Goal: Information Seeking & Learning: Learn about a topic

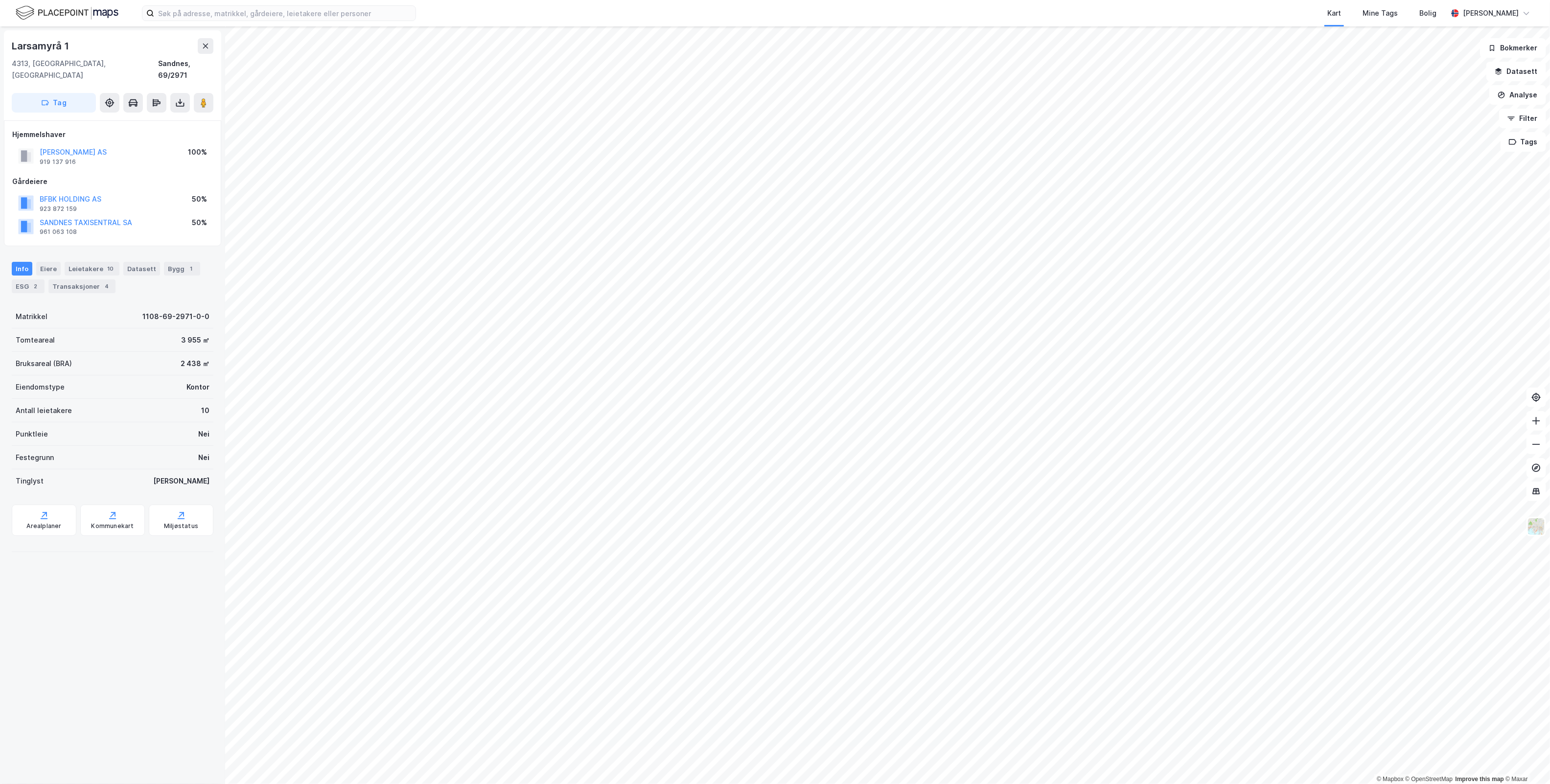
click at [922, 783] on html "Kart Mine Tags [PERSON_NAME] [PERSON_NAME] © Mapbox © OpenStreetMap Improve thi…" at bounding box center [775, 392] width 1550 height 784
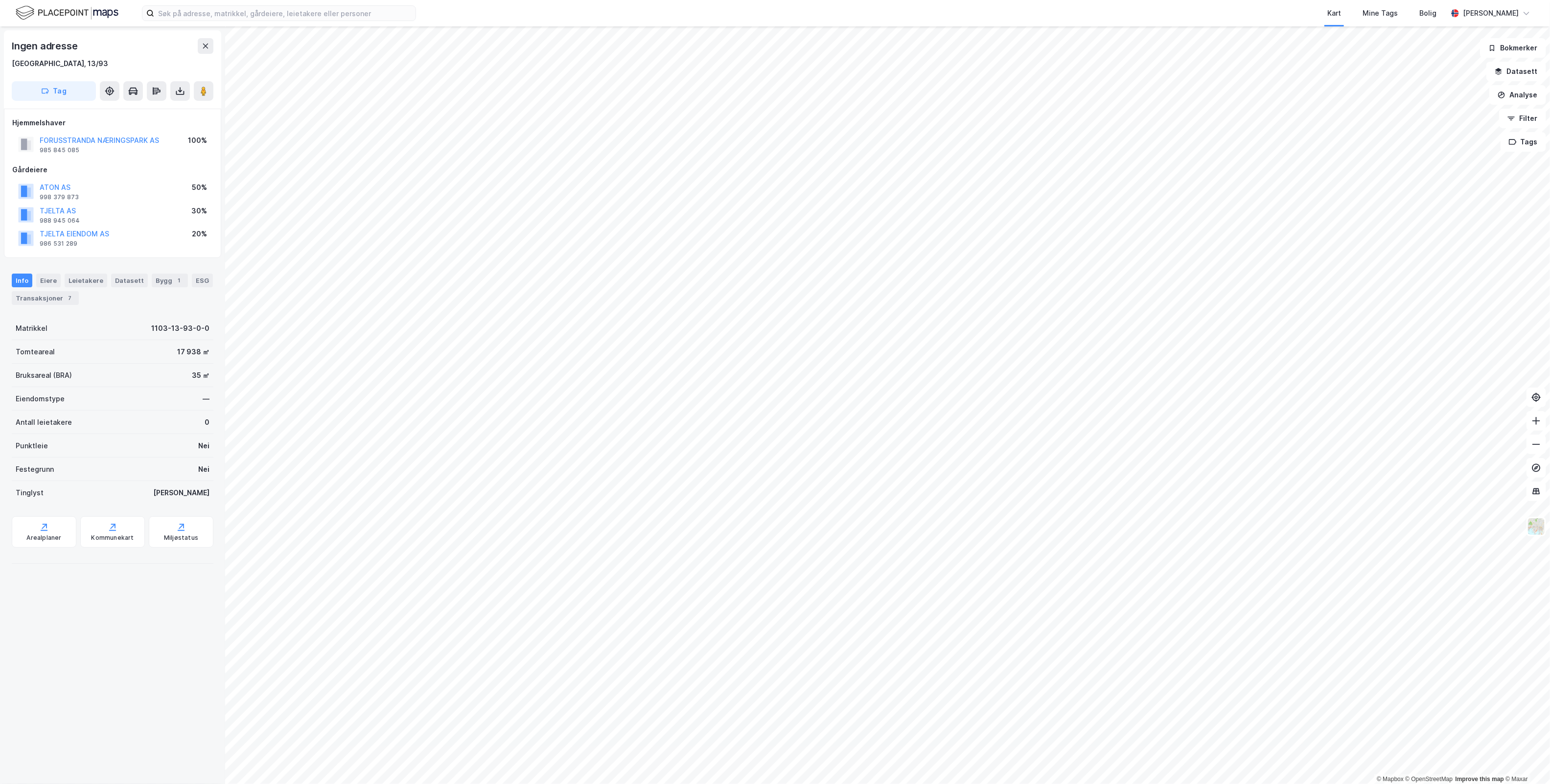
click at [182, 723] on div "© Mapbox © OpenStreetMap Improve this map © Maxar Ingen adresse [STREET_ADDRESS…" at bounding box center [775, 405] width 1550 height 757
click at [698, 783] on html "Kart Mine Tags [PERSON_NAME] [PERSON_NAME] © Mapbox © OpenStreetMap Improve thi…" at bounding box center [775, 392] width 1550 height 784
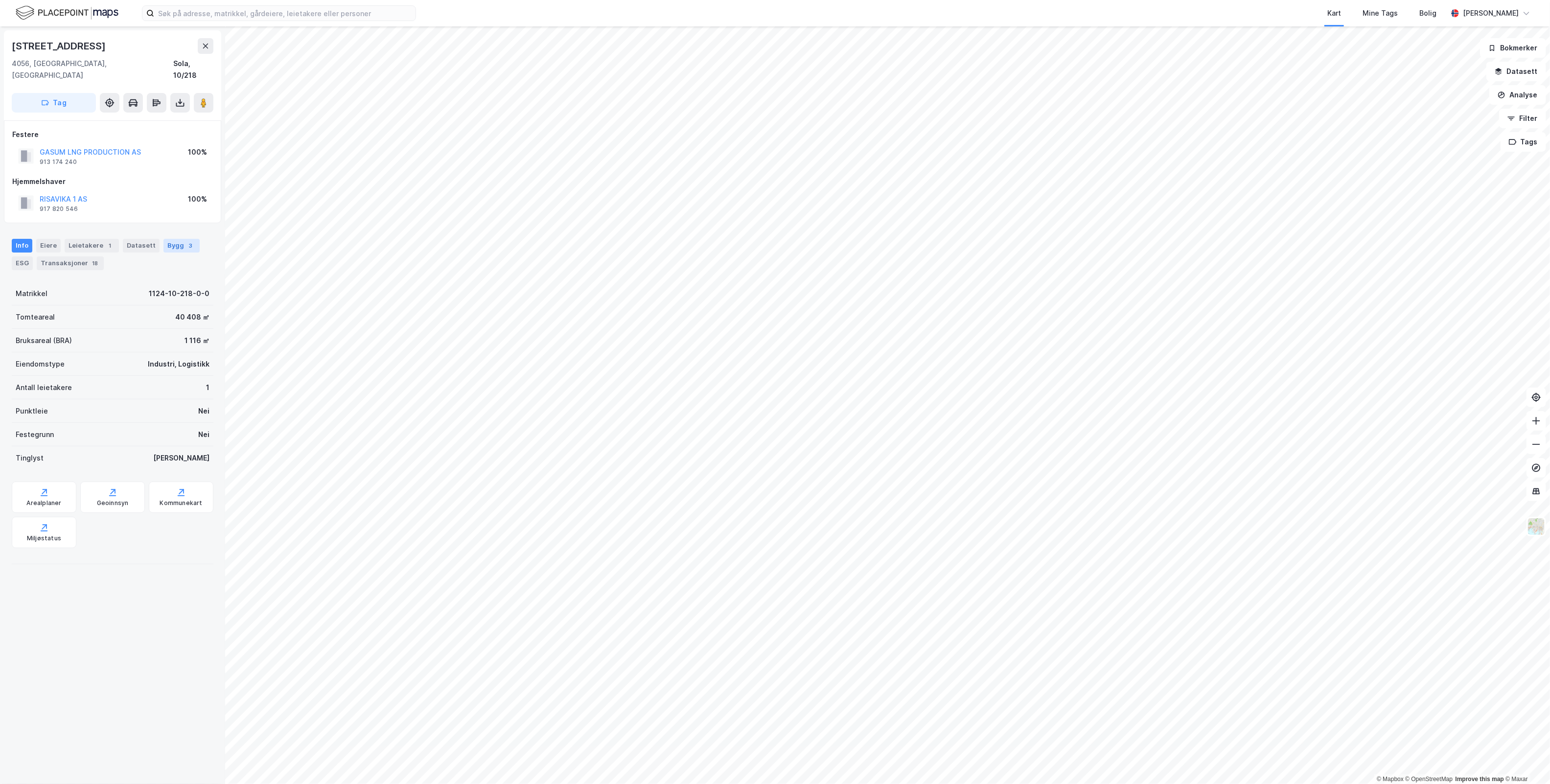
click at [164, 239] on div "Bygg 3" at bounding box center [182, 246] width 36 height 14
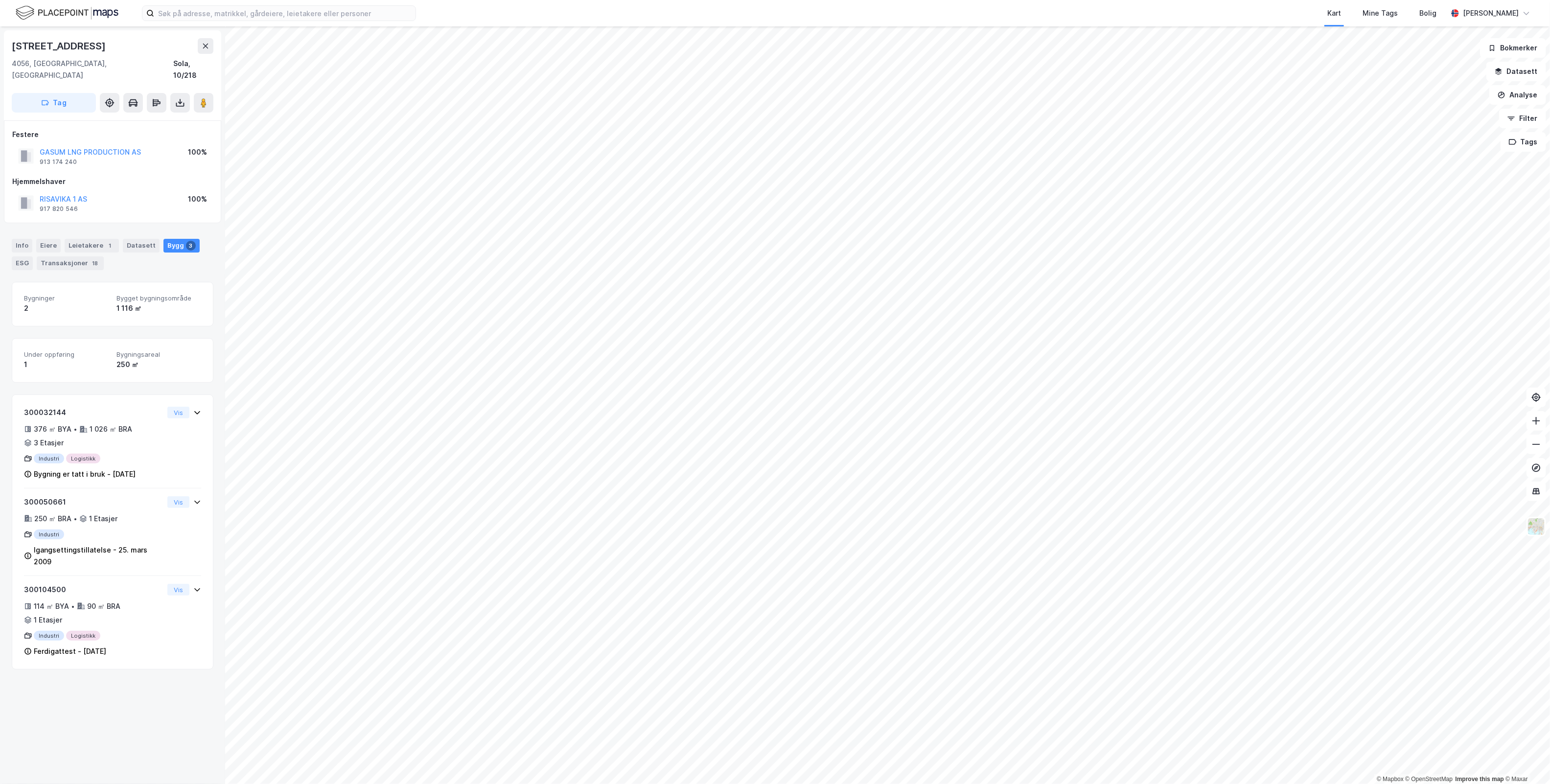
click at [164, 239] on div "Bygg 3" at bounding box center [182, 246] width 36 height 14
click at [82, 256] on div "Transaksjoner 18" at bounding box center [69, 263] width 67 height 14
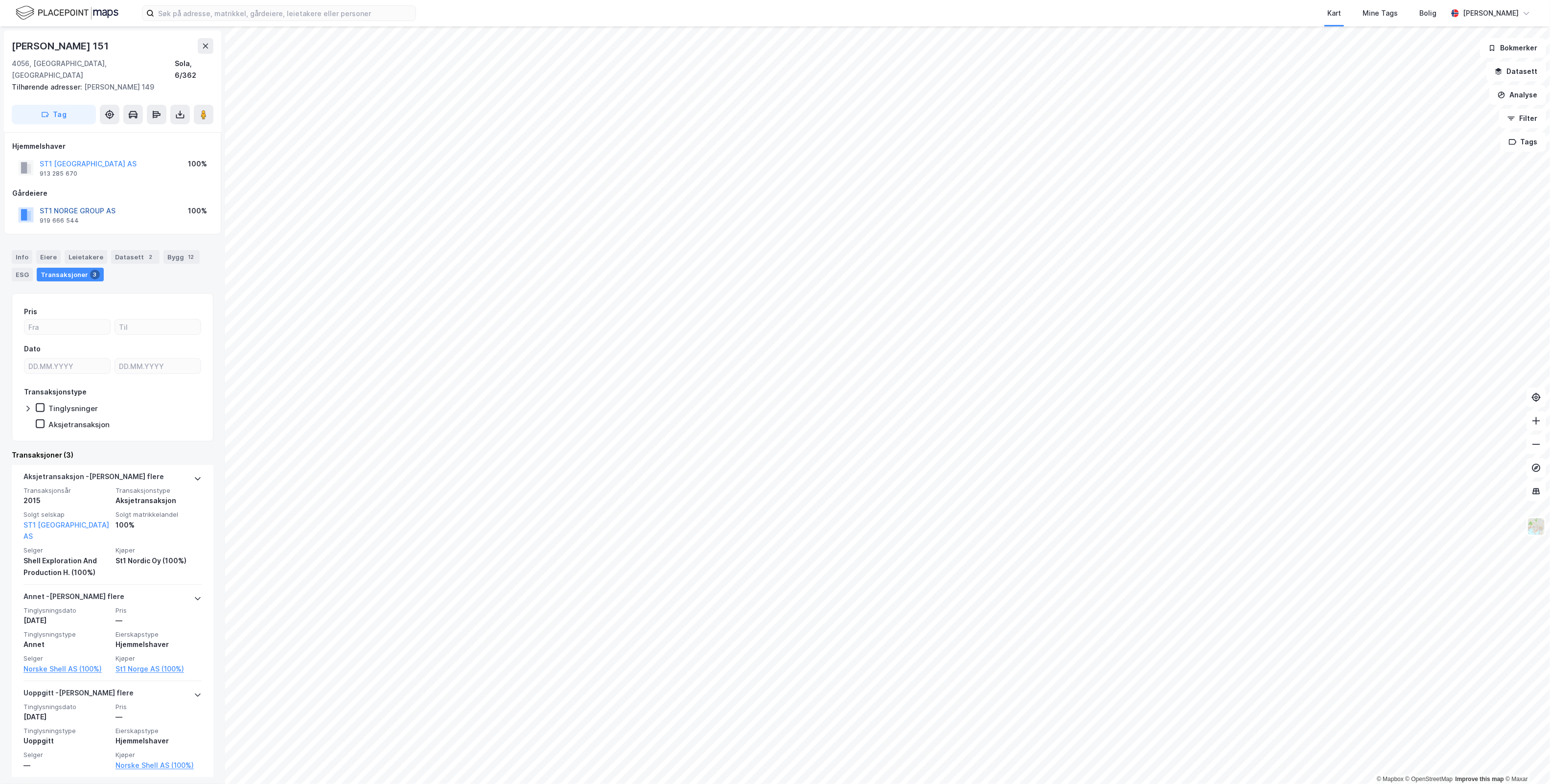
click at [0, 0] on button "ST1 NORGE GROUP AS" at bounding box center [0, 0] width 0 height 0
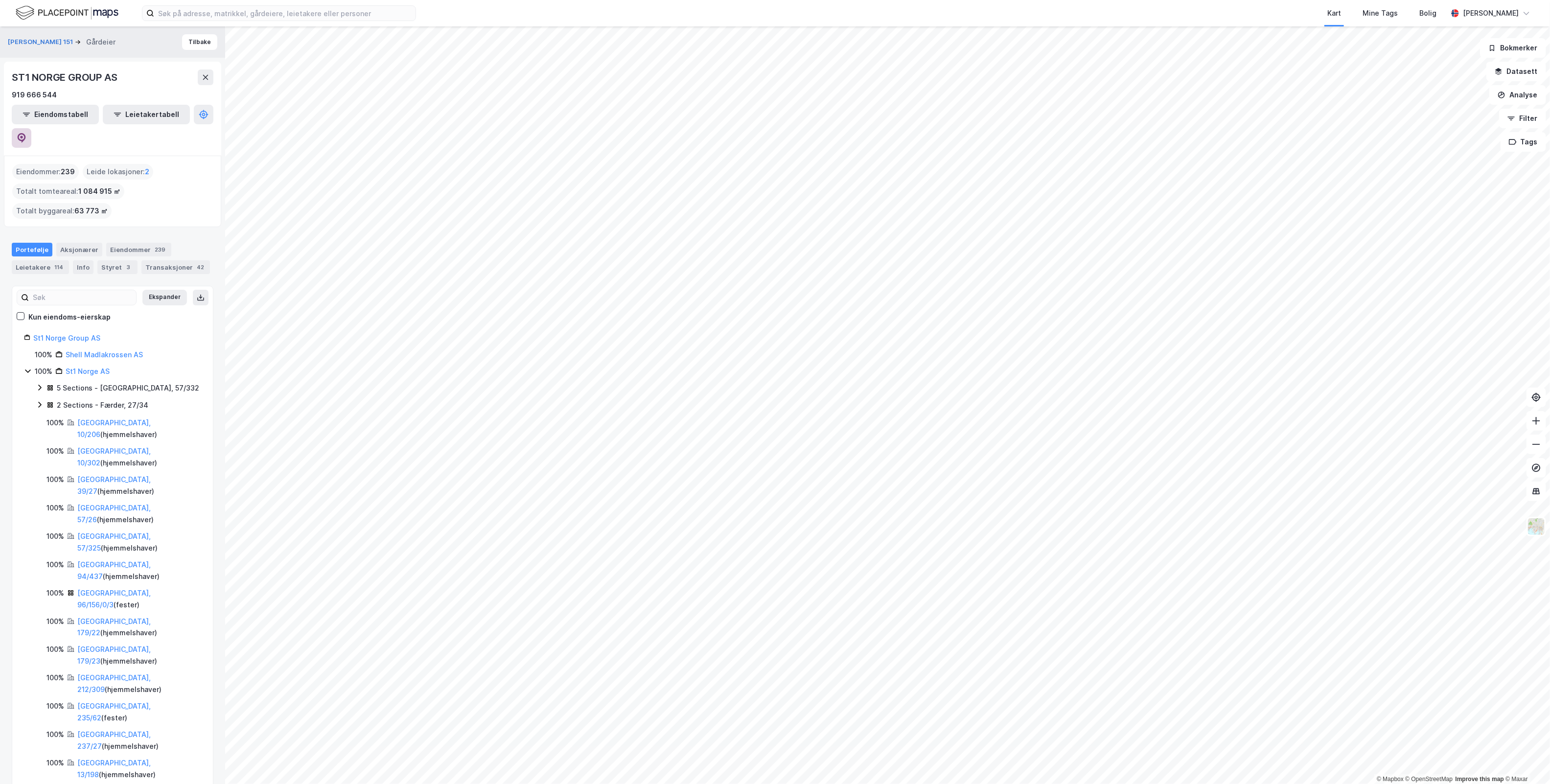
click at [26, 133] on icon at bounding box center [22, 138] width 9 height 10
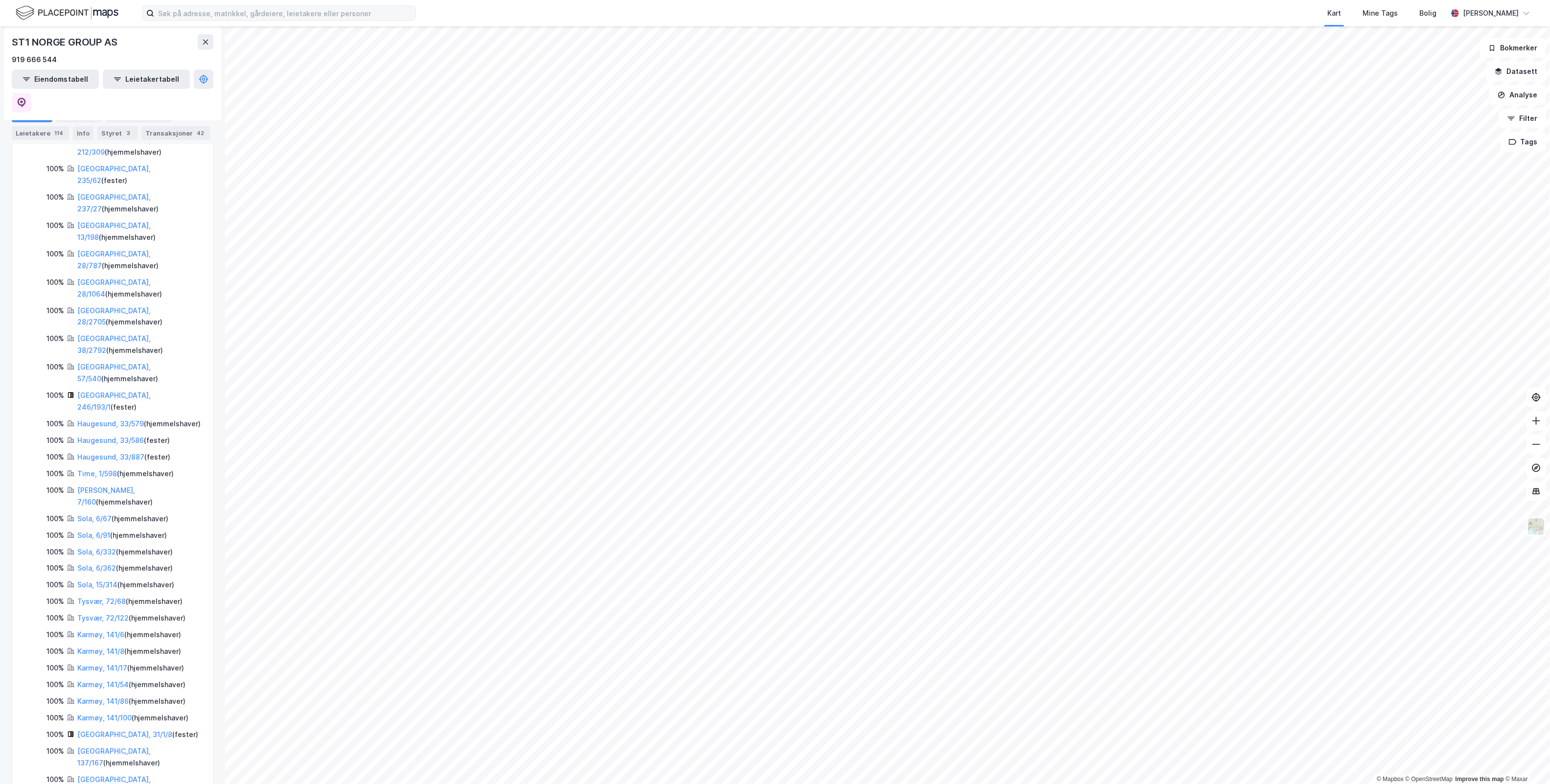
scroll to position [537, 0]
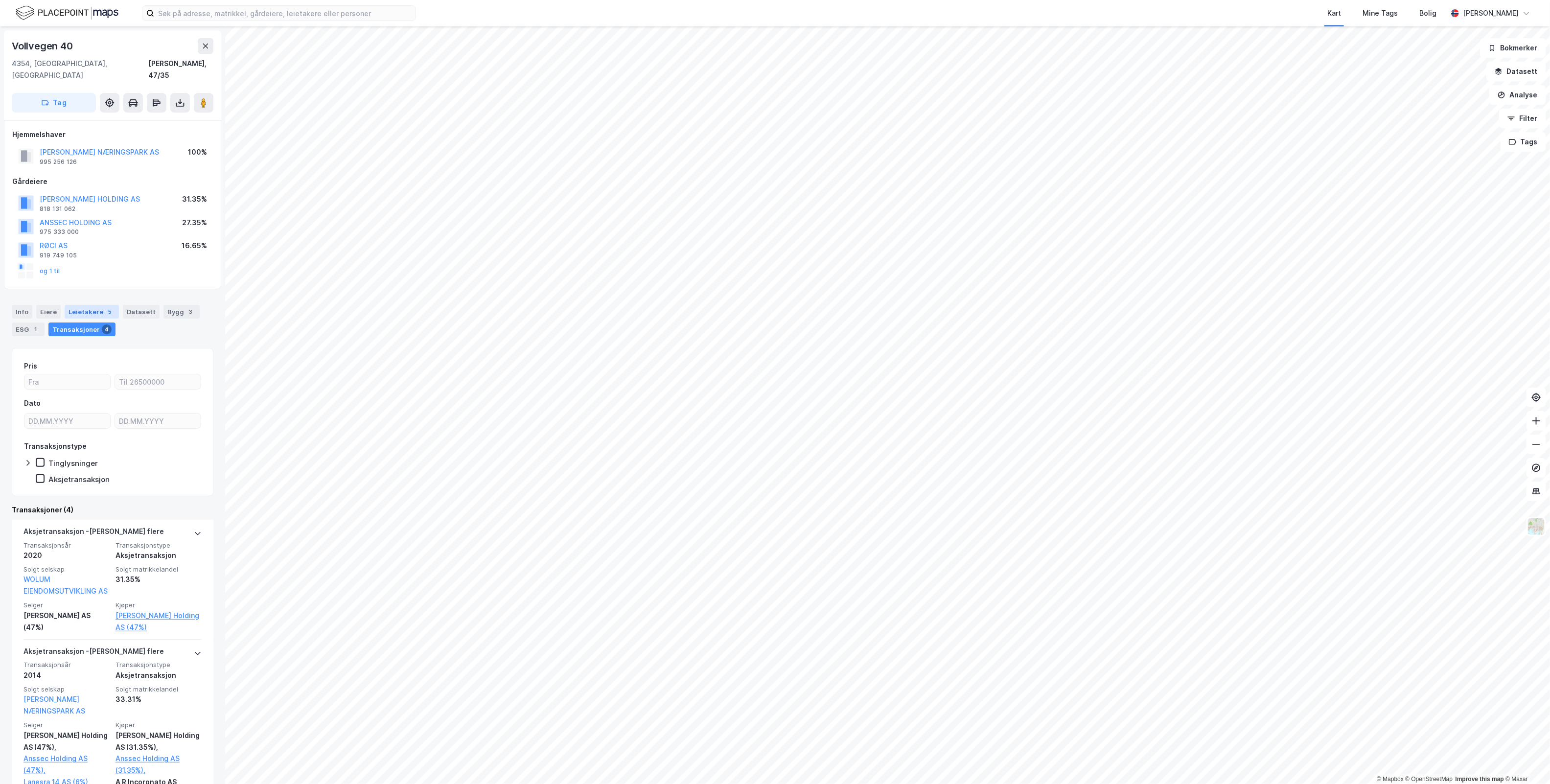
click at [97, 305] on div "Leietakere 5" at bounding box center [92, 312] width 55 height 14
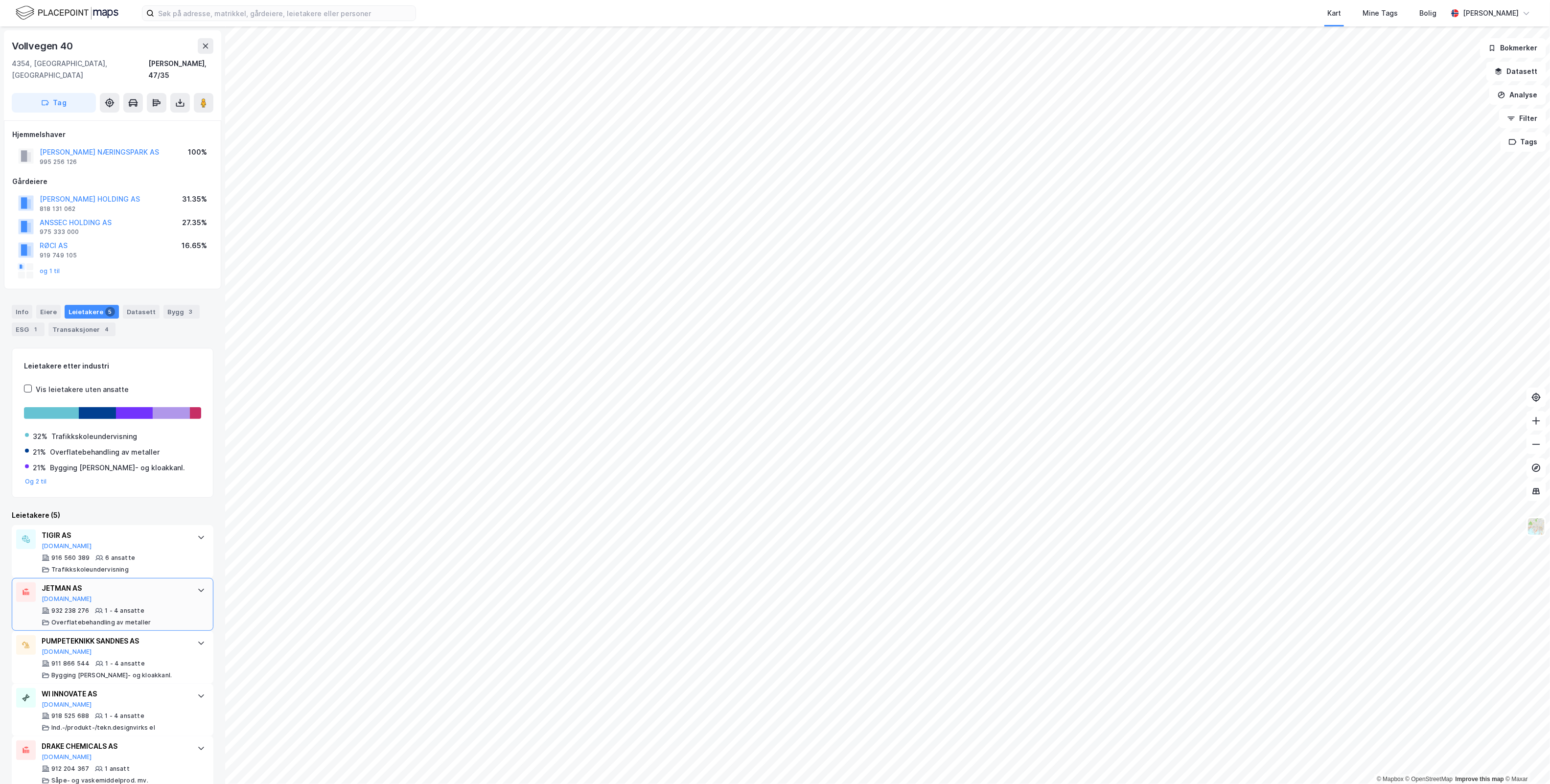
scroll to position [5, 0]
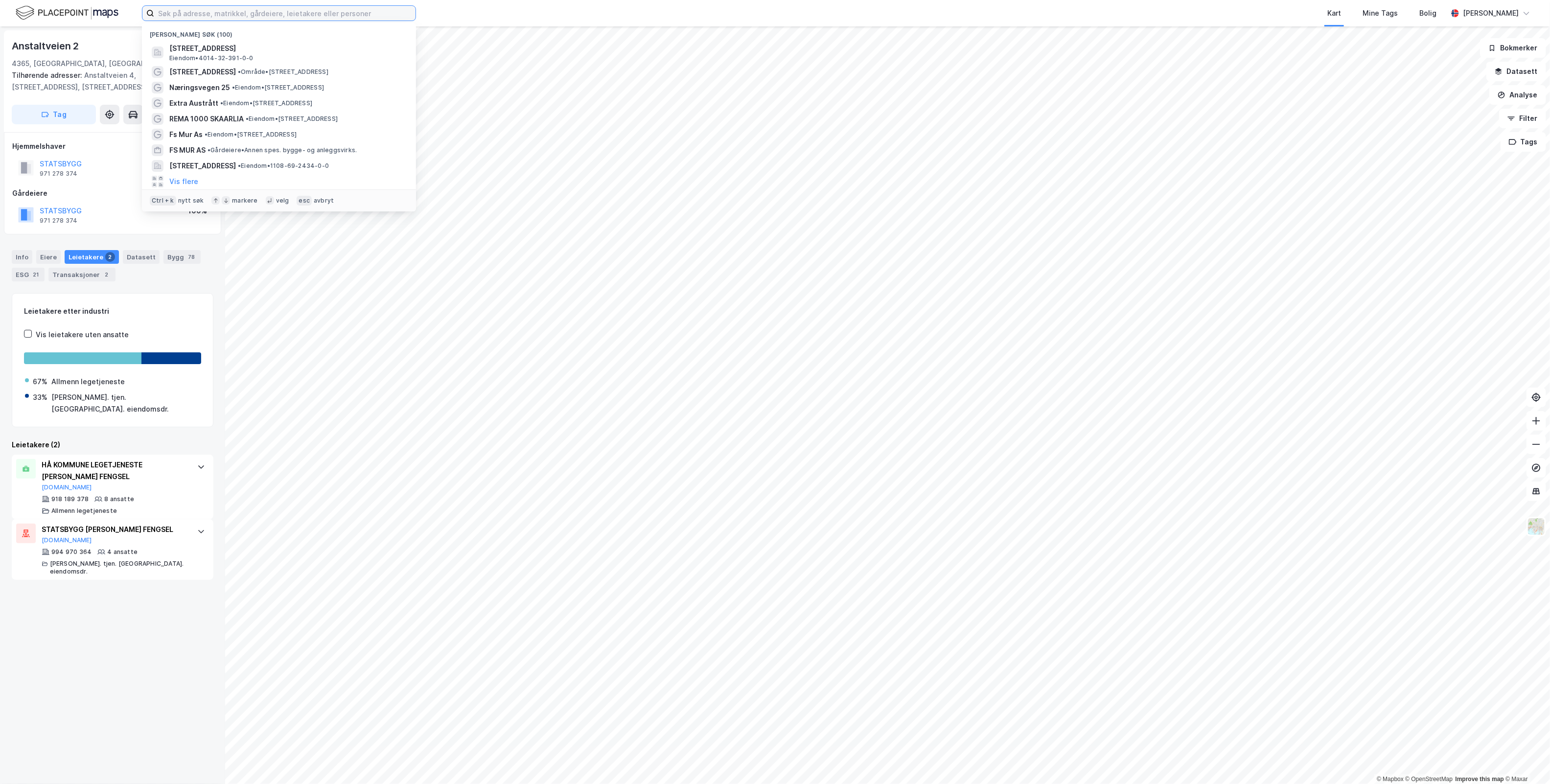
click at [326, 15] on input at bounding box center [285, 13] width 261 height 15
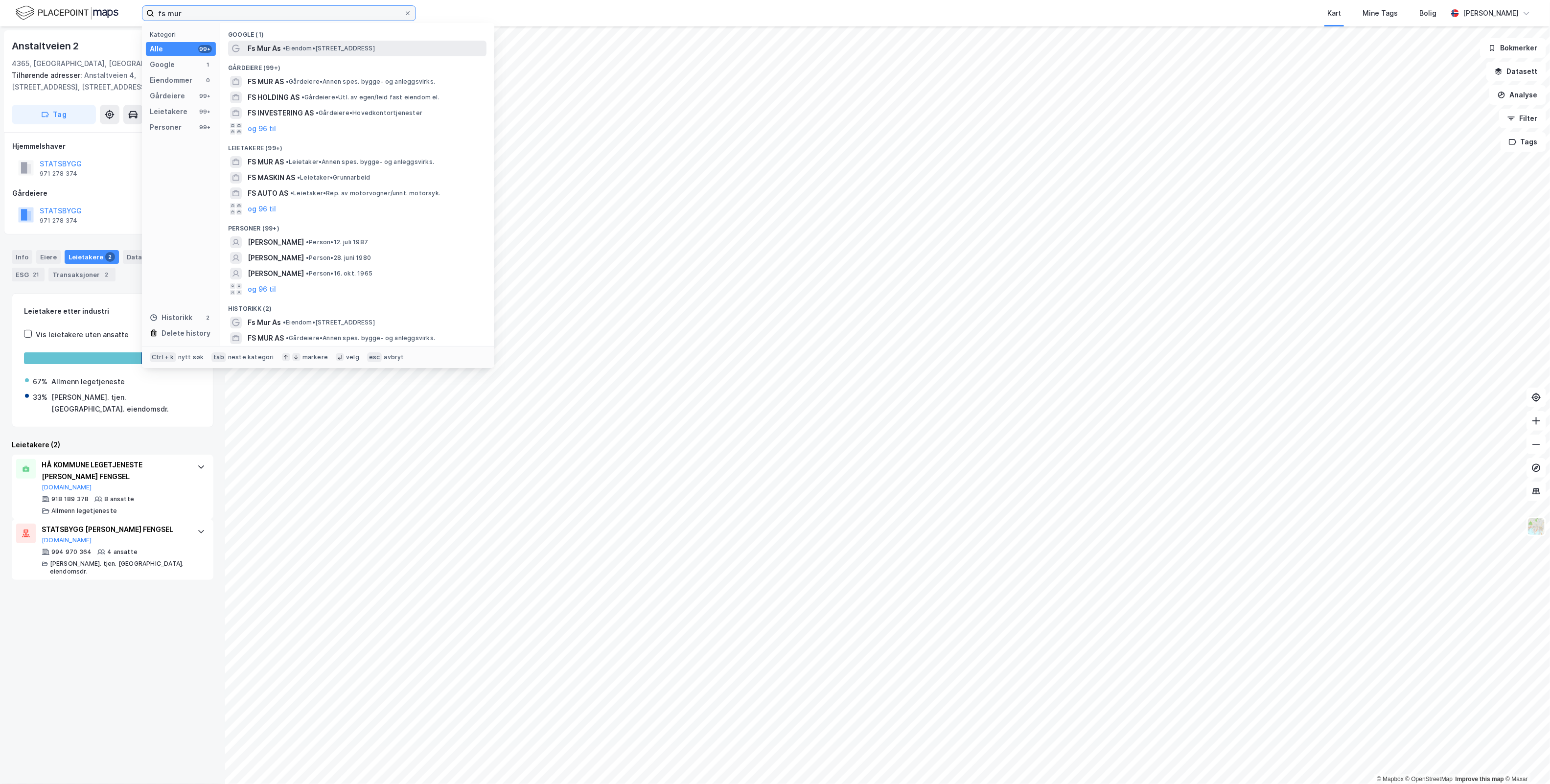
type input "fs mur"
click at [338, 47] on span "• Eiendom • [STREET_ADDRESS]" at bounding box center [329, 48] width 92 height 8
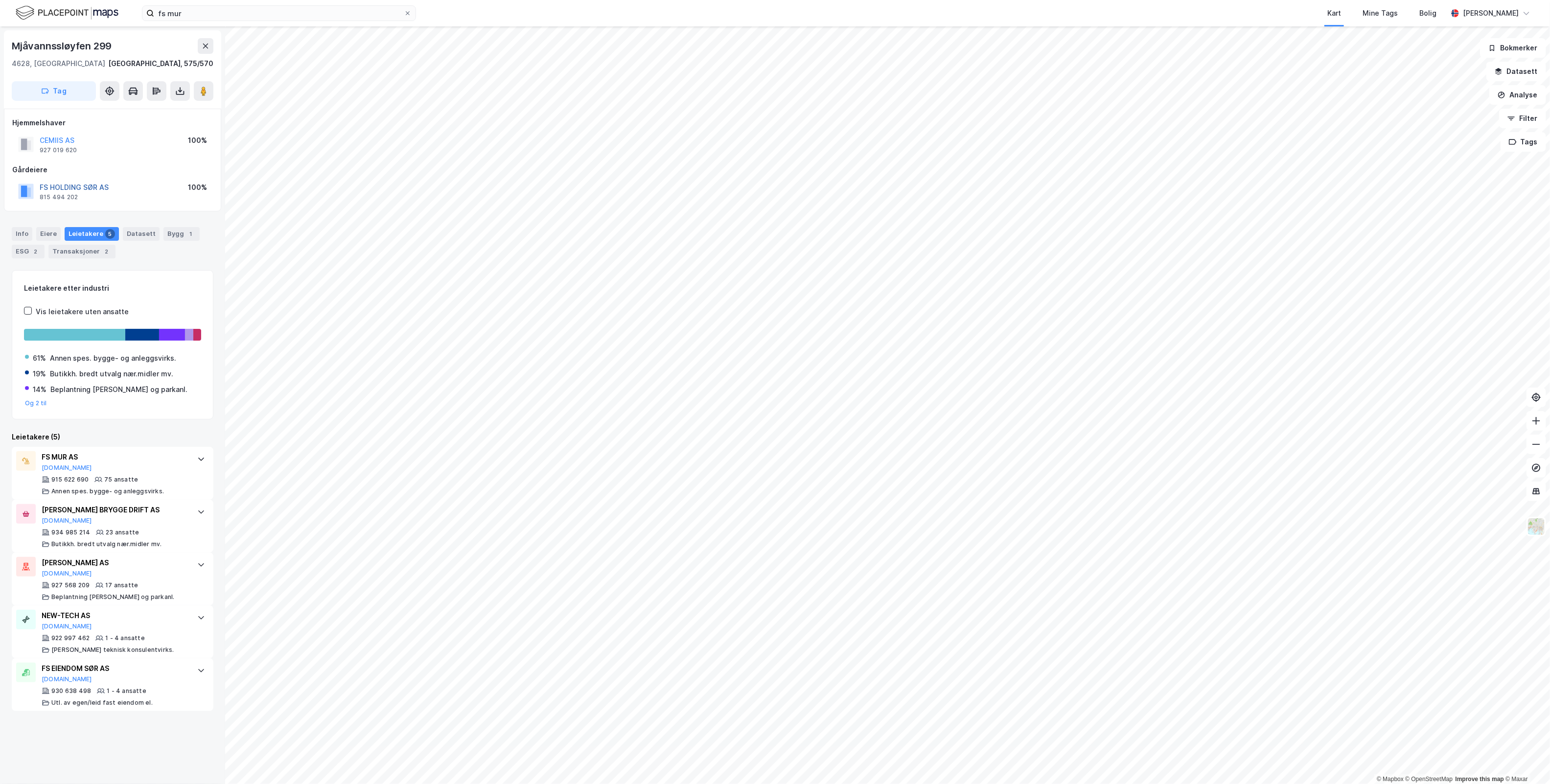
click at [0, 0] on button "FS HOLDING SØR AS" at bounding box center [0, 0] width 0 height 0
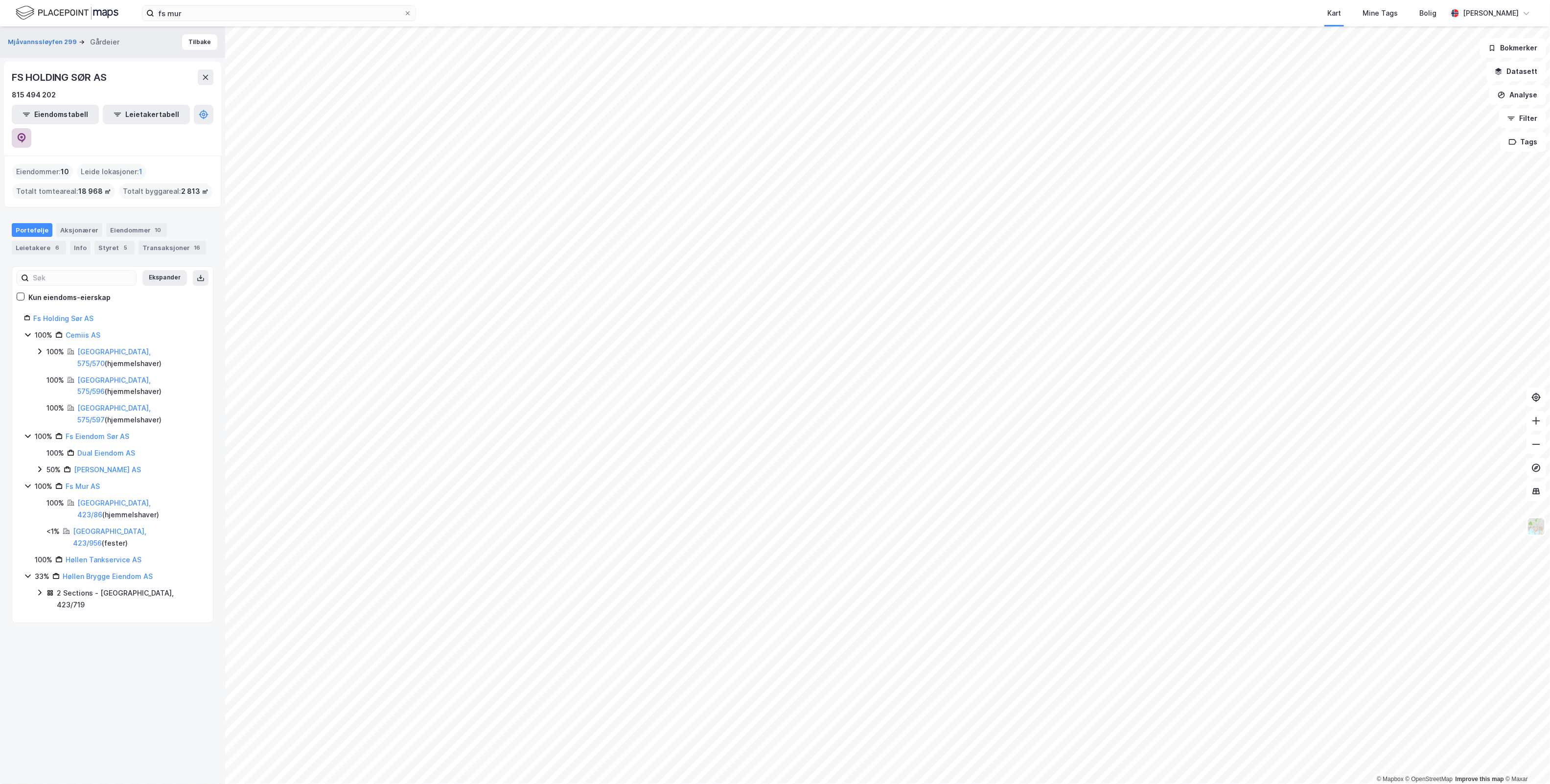
click at [27, 133] on icon at bounding box center [21, 138] width 10 height 10
click at [110, 347] on link "[GEOGRAPHIC_DATA], 575/570" at bounding box center [113, 357] width 74 height 20
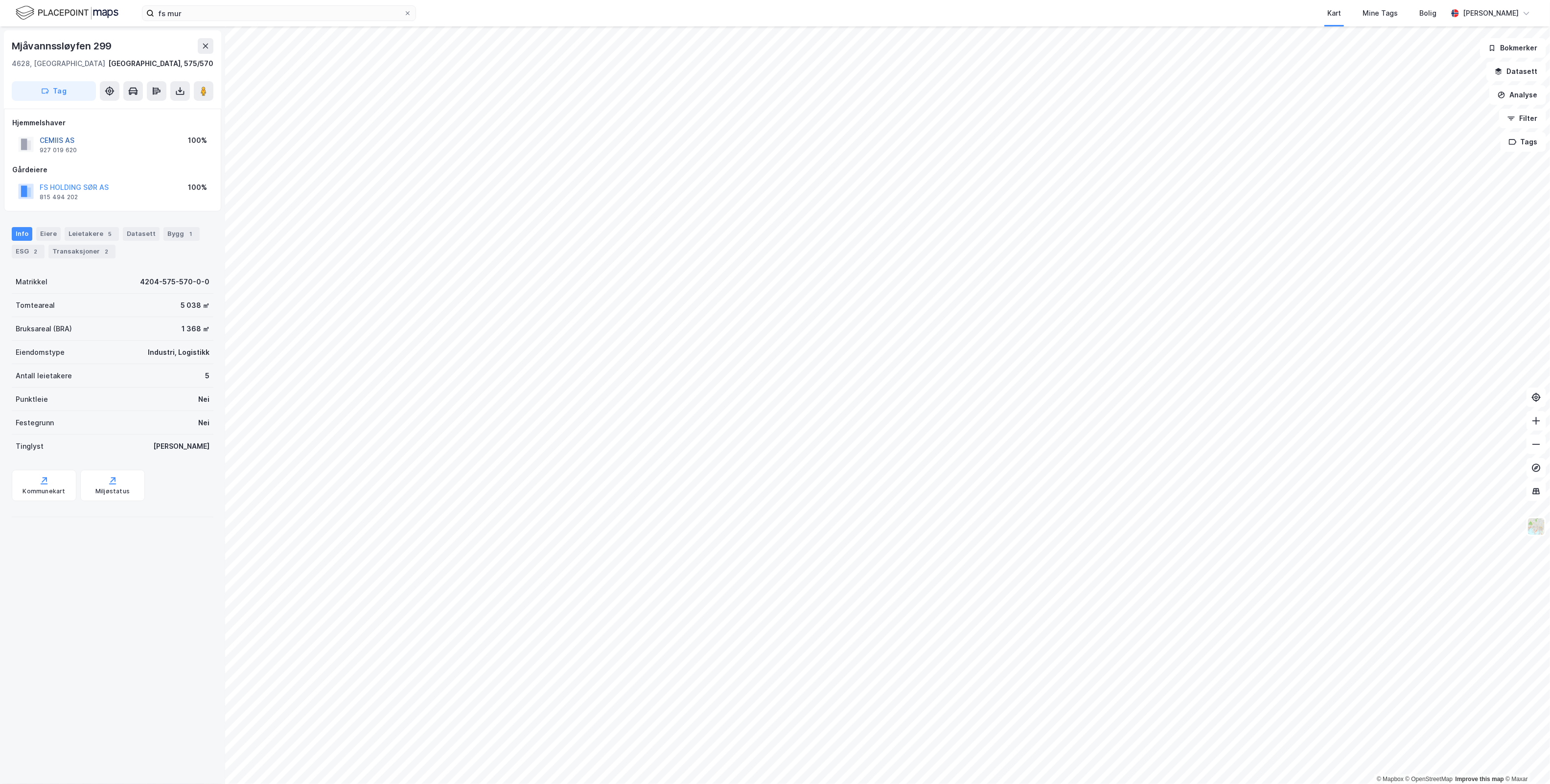
click at [0, 0] on button "CEMIIS AS" at bounding box center [0, 0] width 0 height 0
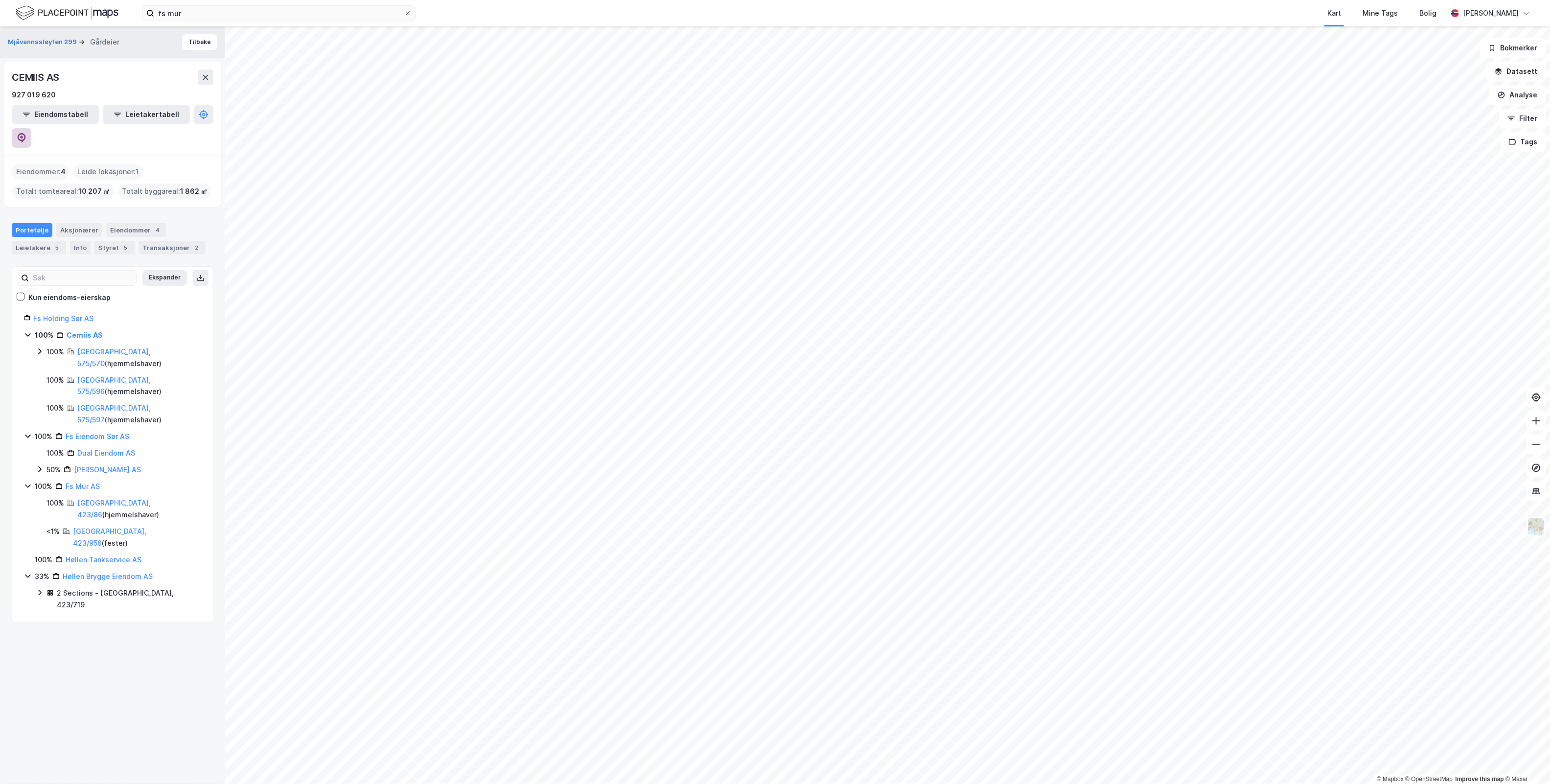
click at [26, 133] on icon at bounding box center [22, 138] width 9 height 10
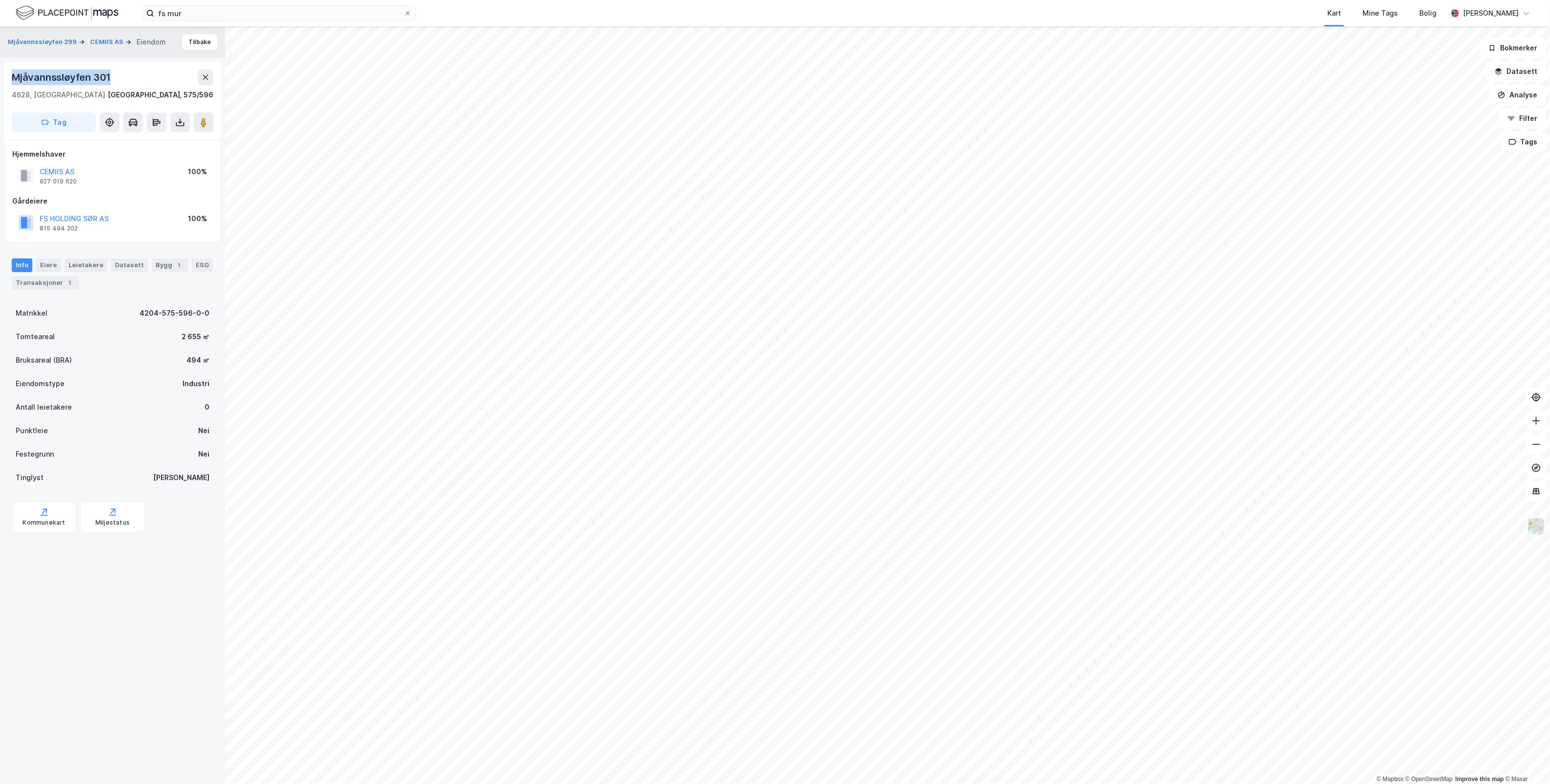
drag, startPoint x: 113, startPoint y: 75, endPoint x: 16, endPoint y: 77, distance: 97.0
click at [16, 77] on div "Mjåvannssløyfen 301" at bounding box center [113, 77] width 202 height 16
copy div "Mjåvannssløyfen 301"
click at [157, 273] on div "Info [PERSON_NAME] Datasett Bygg 1 ESG Transaksjoner 1" at bounding box center [113, 274] width 202 height 31
click at [159, 269] on div "Bygg 1" at bounding box center [170, 266] width 36 height 14
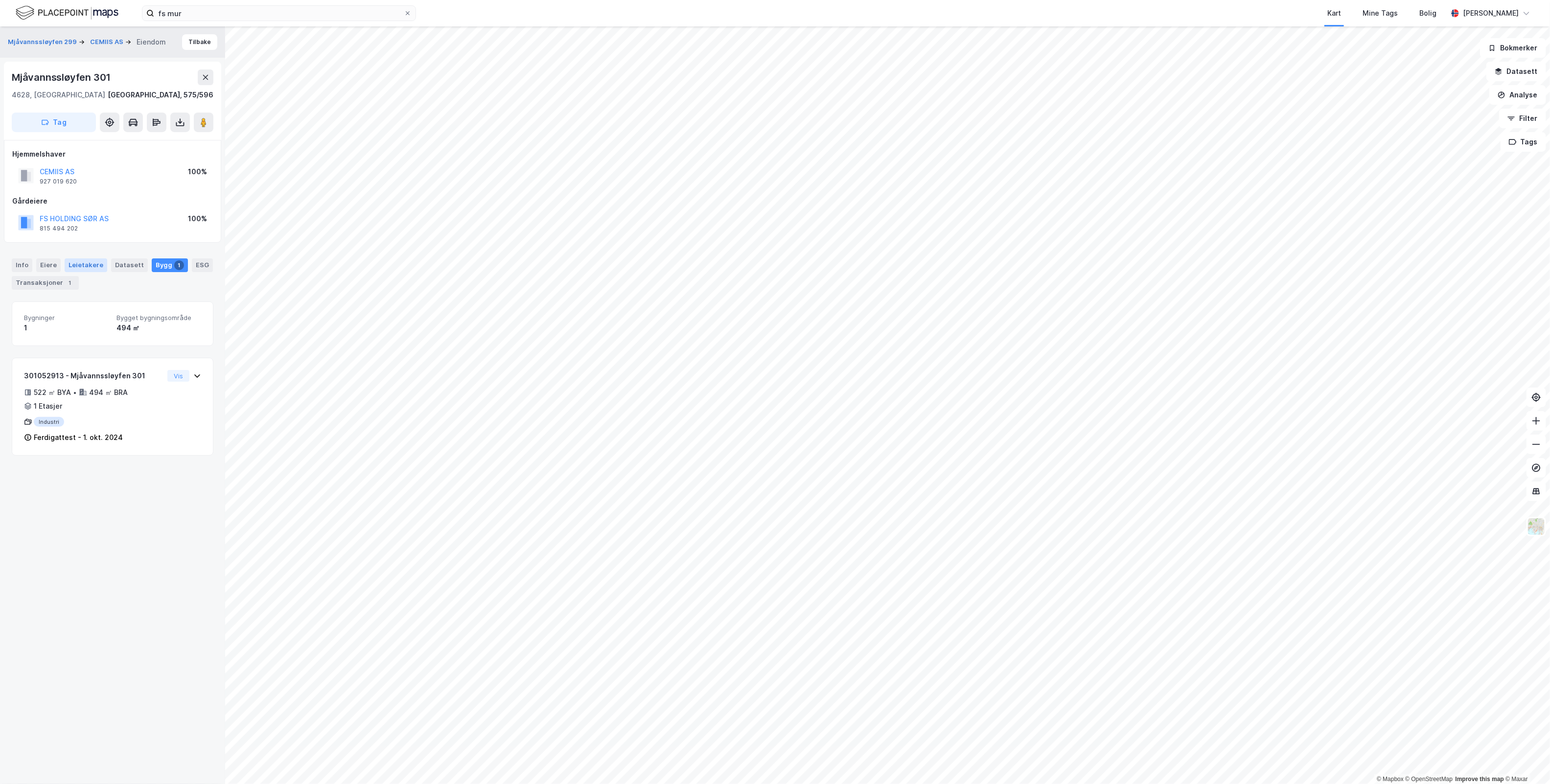
click at [77, 260] on div "Leietakere" at bounding box center [86, 266] width 42 height 14
click at [28, 343] on icon at bounding box center [28, 342] width 5 height 3
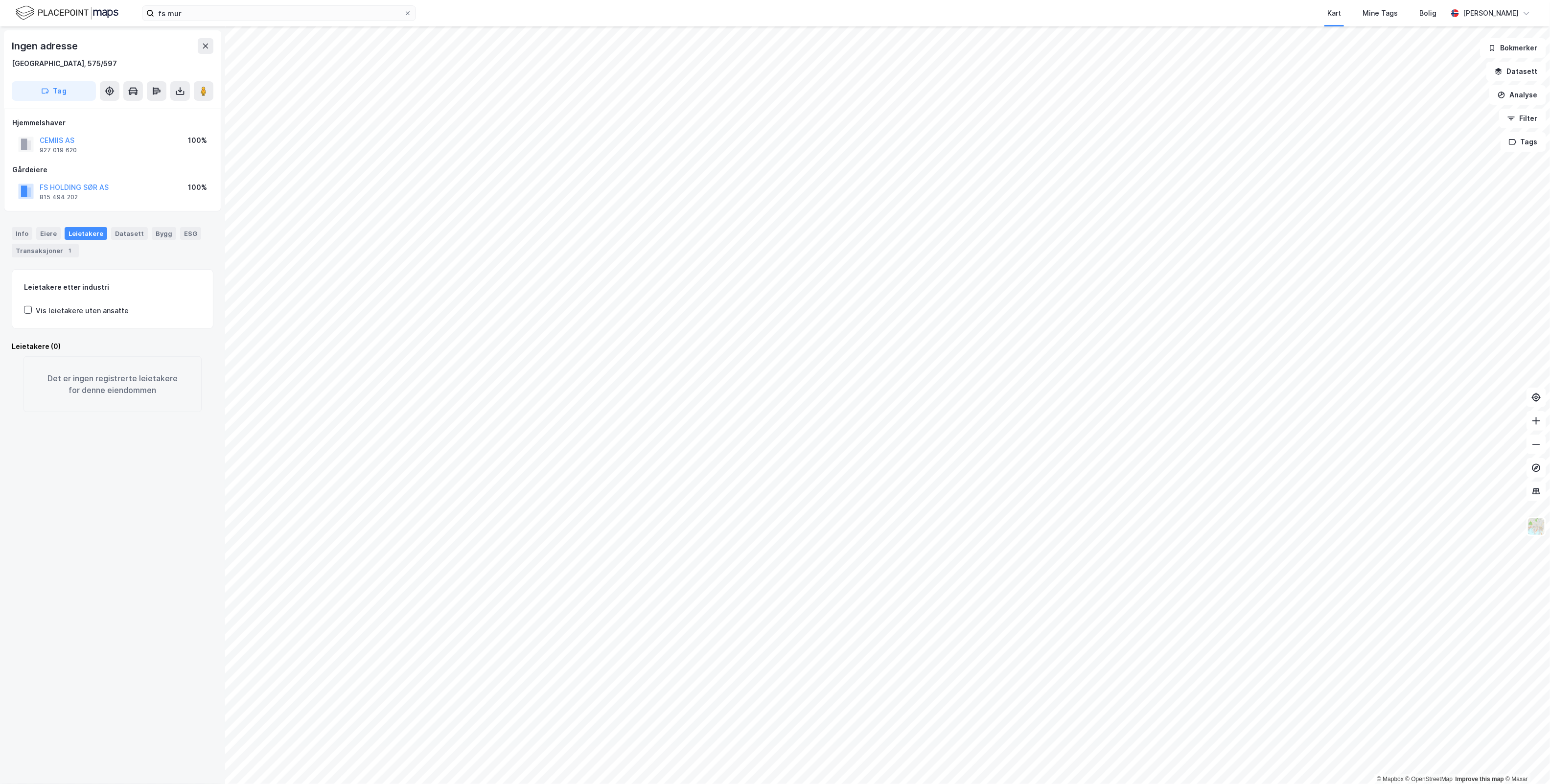
click at [136, 551] on div "Ingen adresse [GEOGRAPHIC_DATA], 575/597 Tag Hjemmelshaver CEMIIS AS 927 019 62…" at bounding box center [113, 405] width 225 height 757
click at [66, 251] on div "1" at bounding box center [69, 250] width 10 height 10
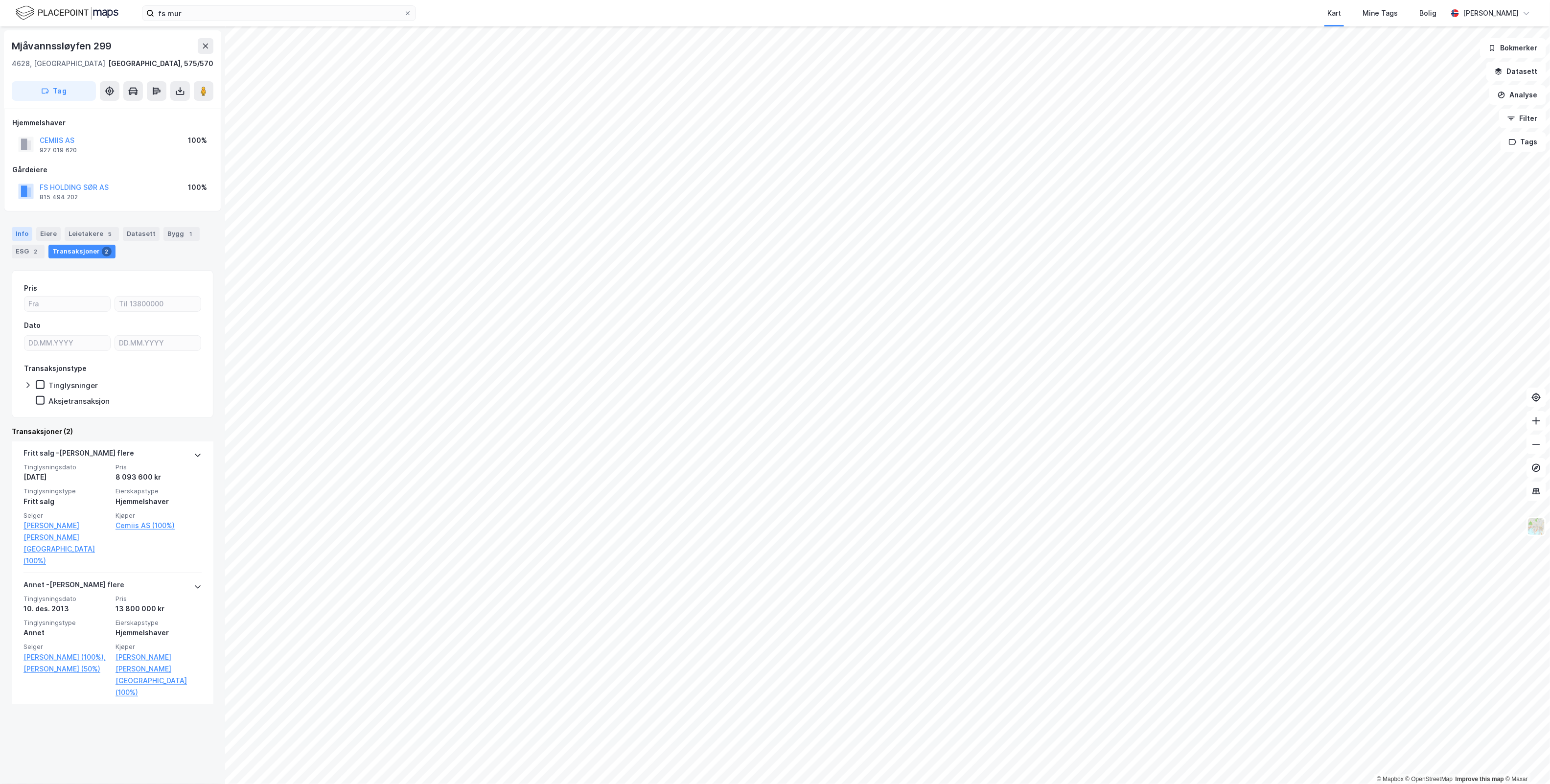
click at [25, 230] on div "Info" at bounding box center [23, 234] width 21 height 14
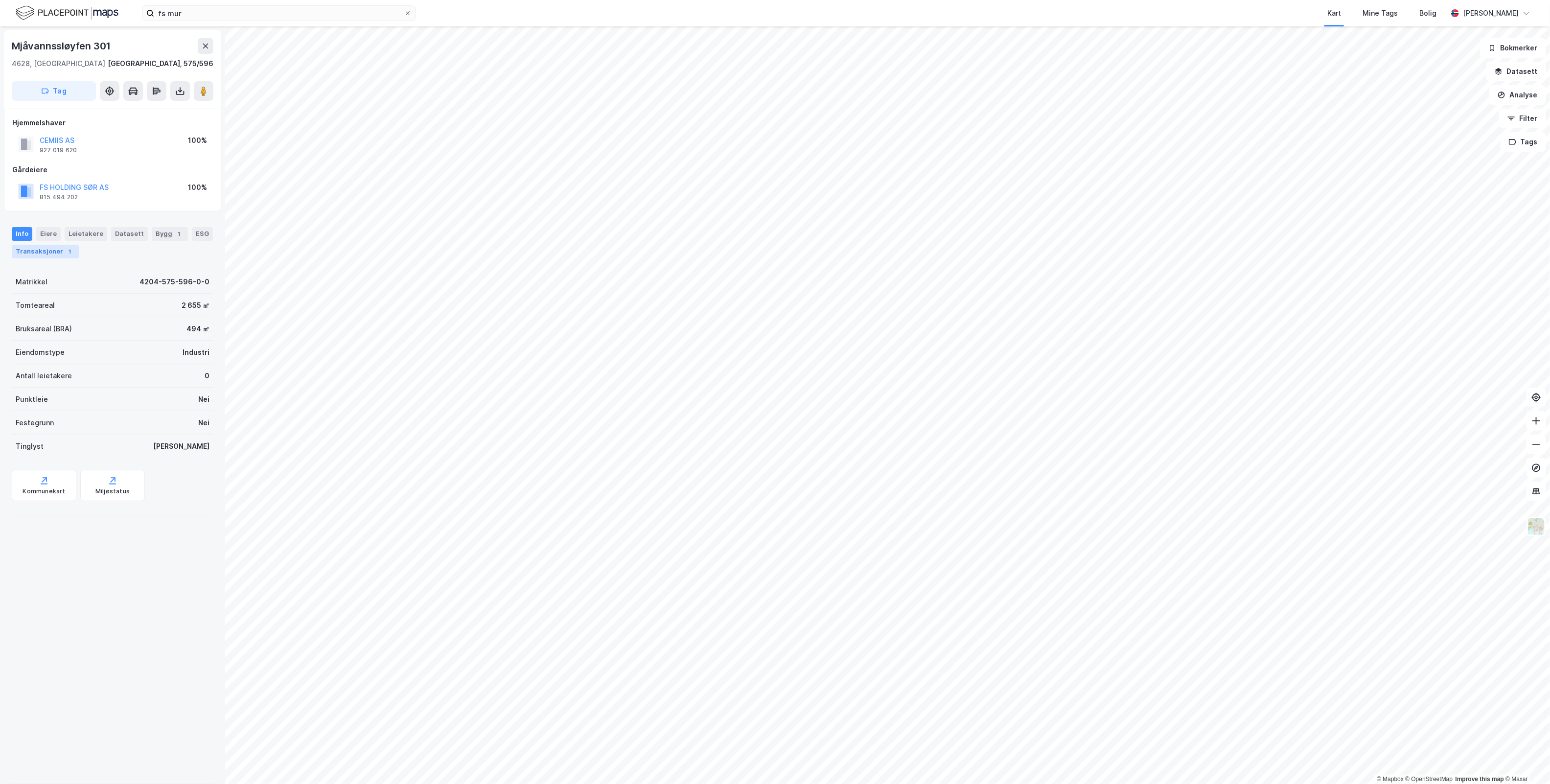
click at [79, 253] on div "Transaksjoner 1" at bounding box center [45, 252] width 67 height 14
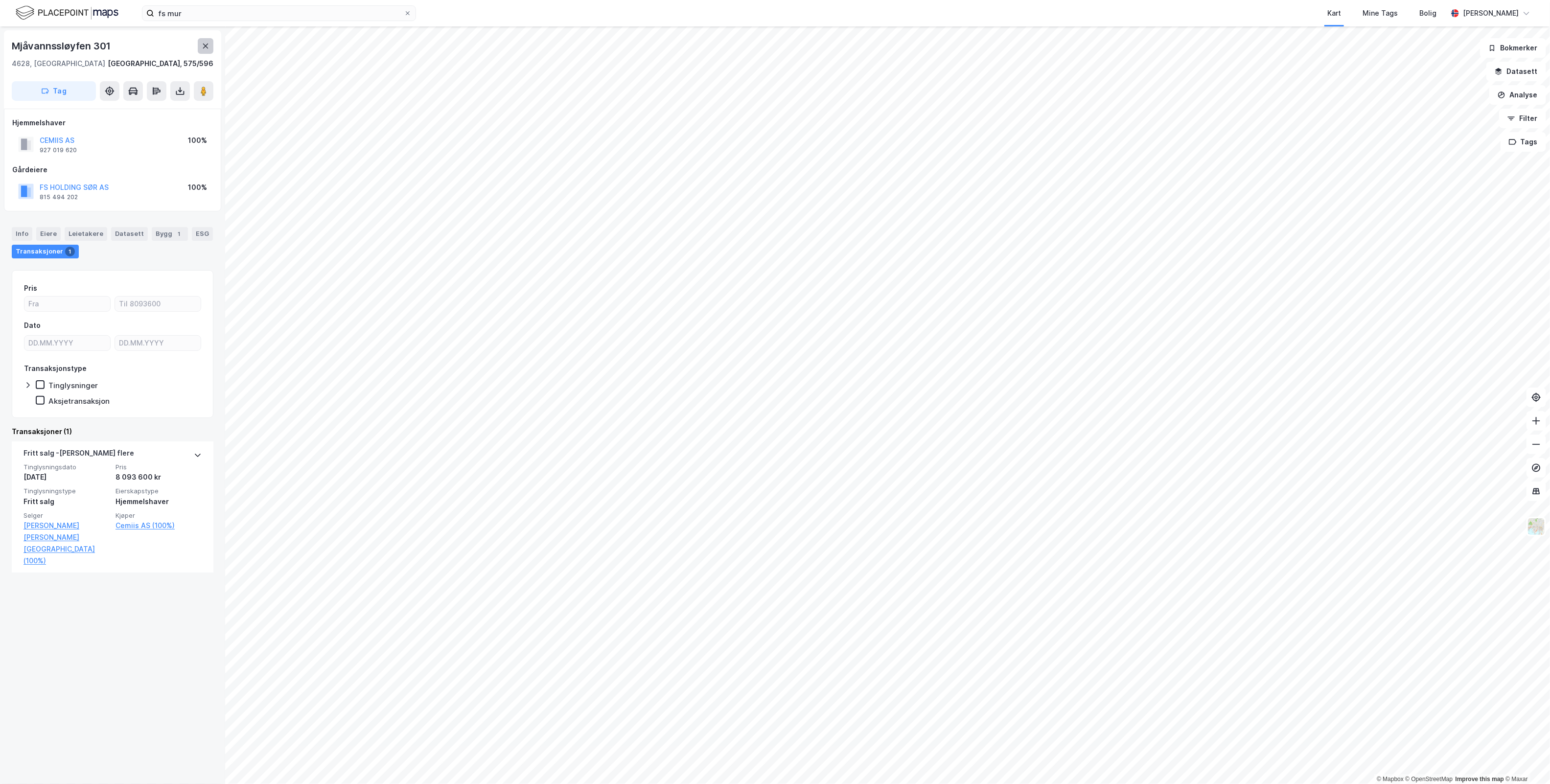
click at [209, 45] on icon at bounding box center [205, 46] width 8 height 8
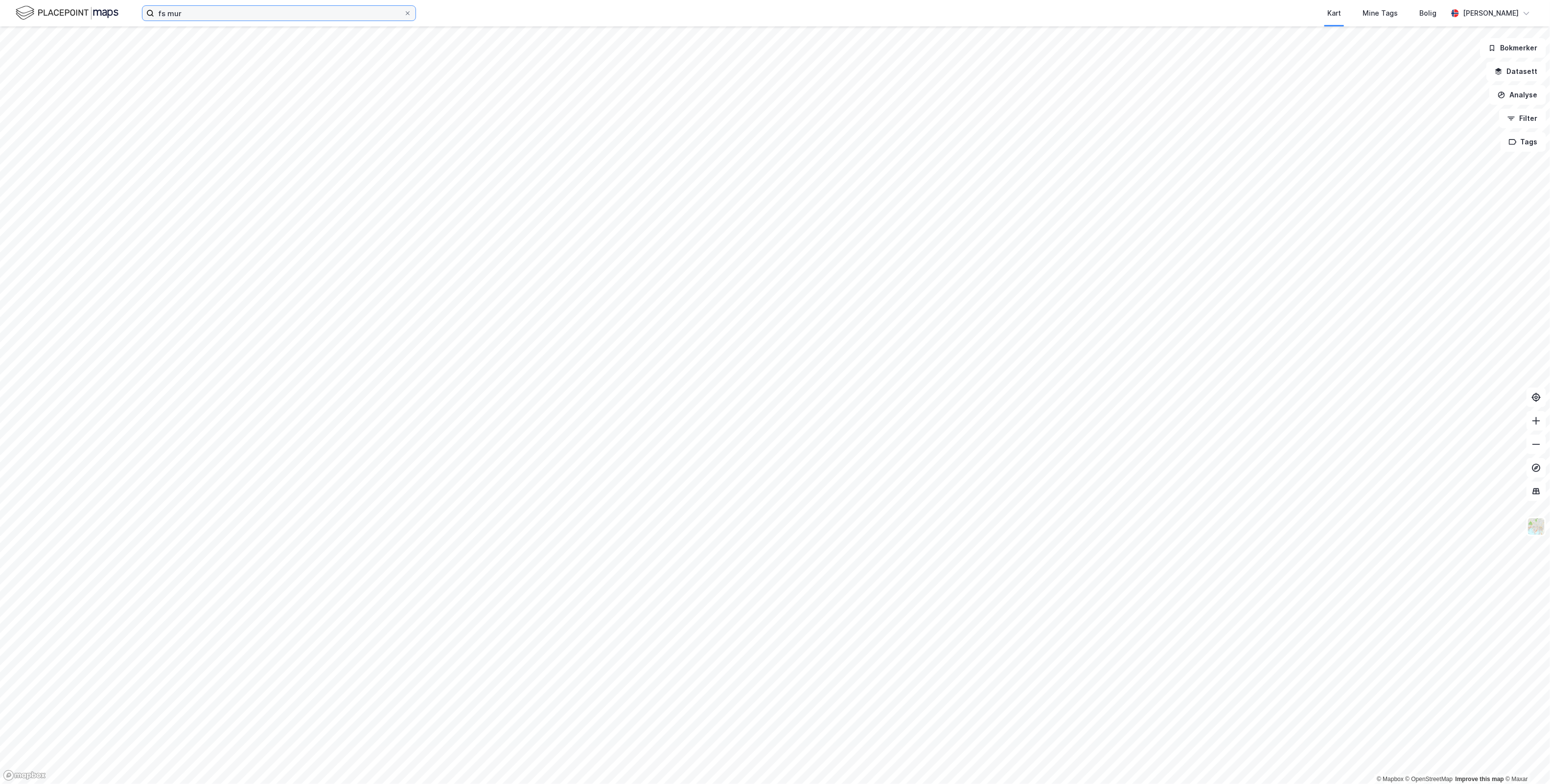
drag, startPoint x: 195, startPoint y: 16, endPoint x: 48, endPoint y: 6, distance: 147.3
click at [48, 6] on div "fs mur Kart Mine Tags [PERSON_NAME] [PERSON_NAME]" at bounding box center [775, 13] width 1550 height 27
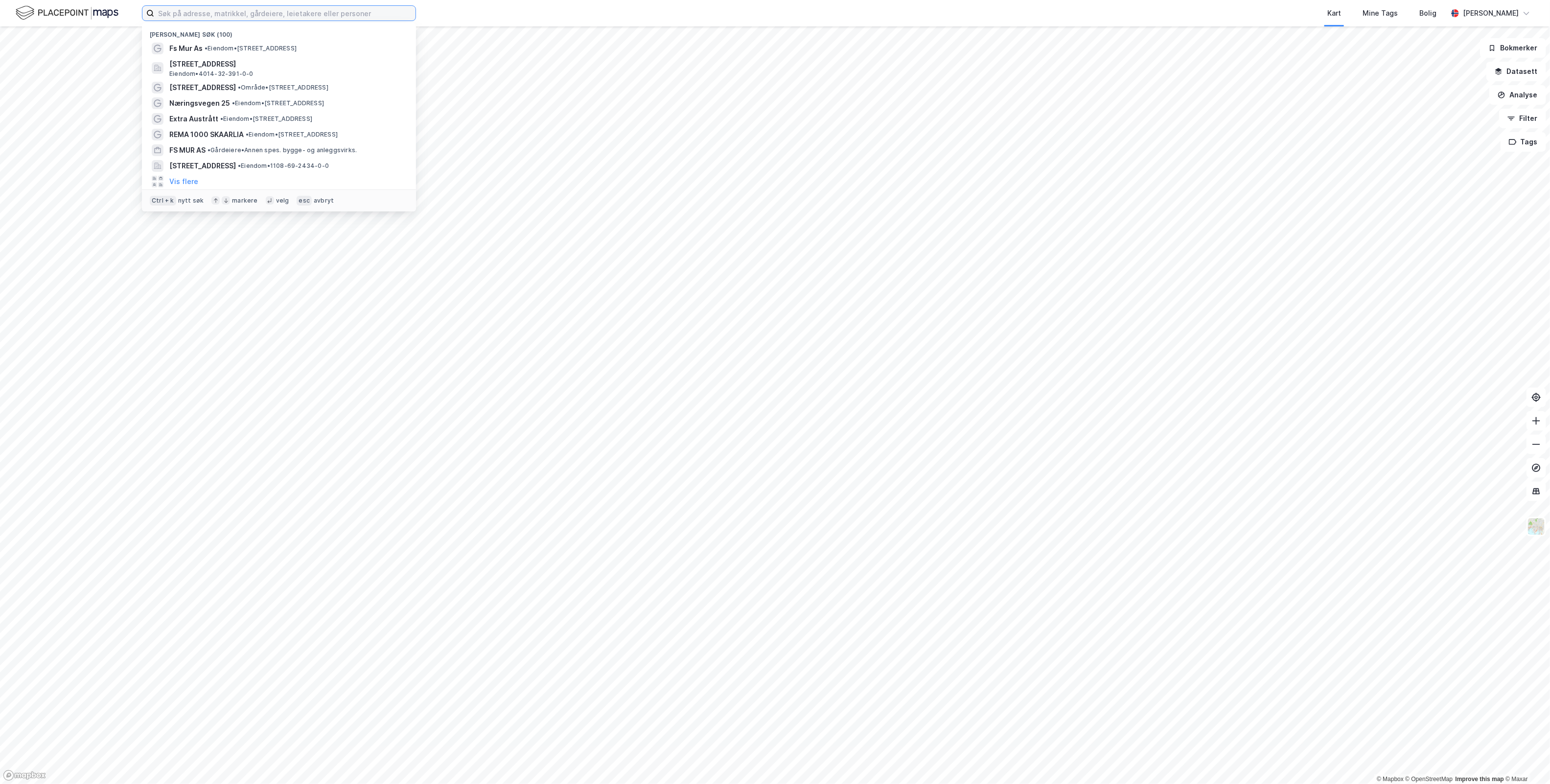
click at [212, 13] on input at bounding box center [285, 13] width 261 height 15
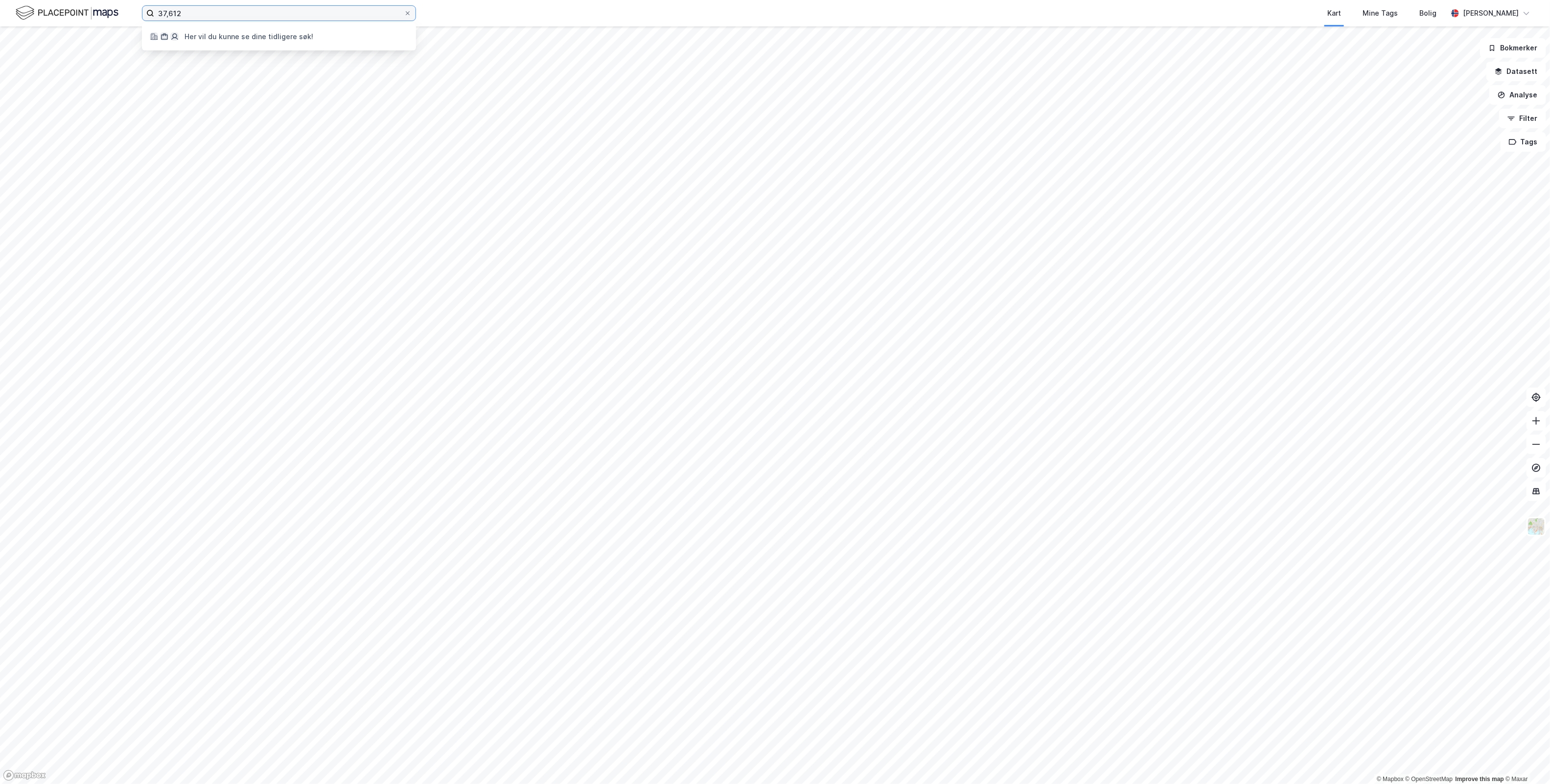
type input "37,612"
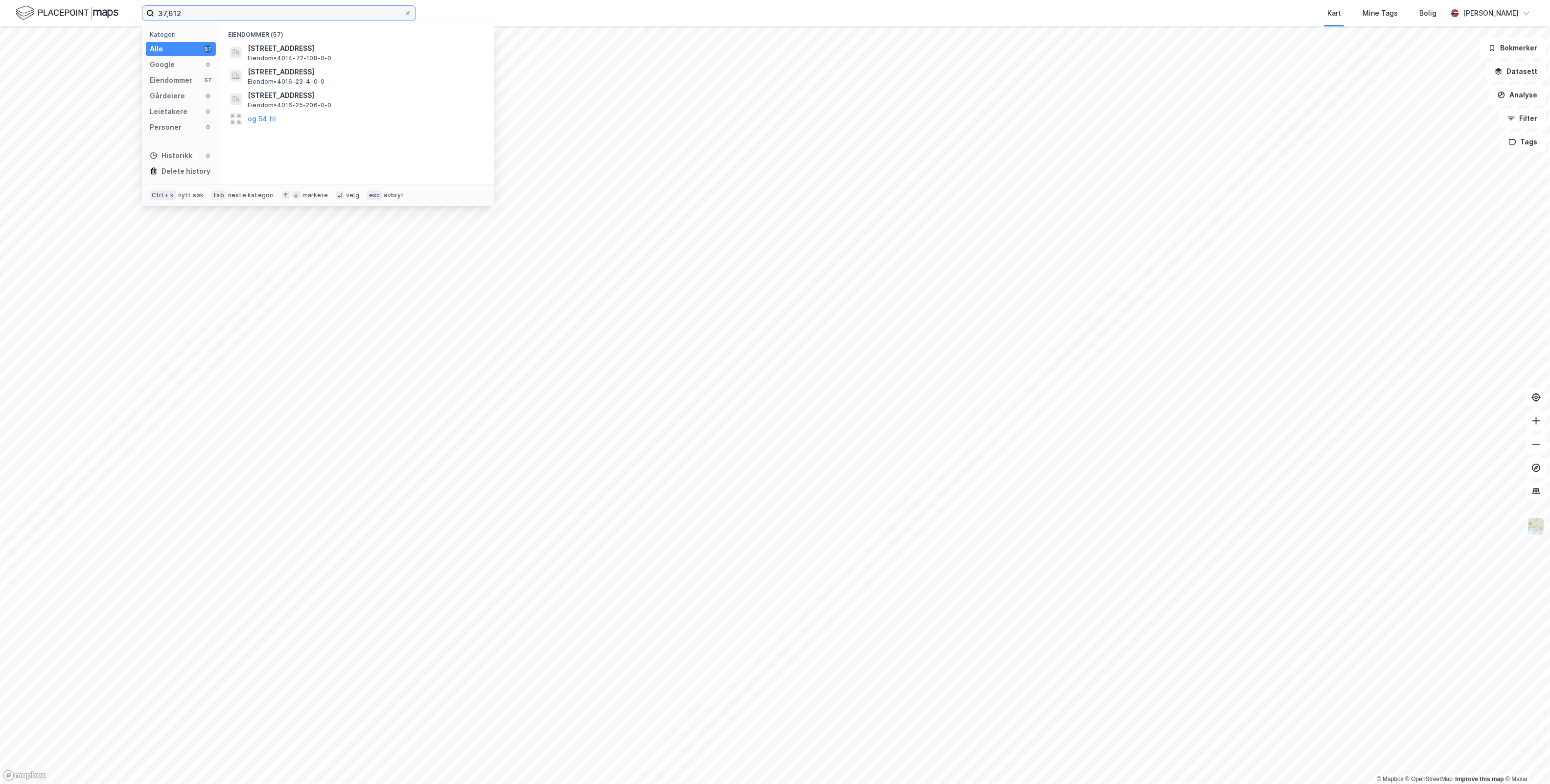
drag, startPoint x: 193, startPoint y: 14, endPoint x: 27, endPoint y: 6, distance: 166.2
click at [27, 6] on div "37,612 Kategori Alle 57 Google 0 Eiendommer 57 Gårdeiere 0 Leietakere 0 Persone…" at bounding box center [775, 13] width 1550 height 27
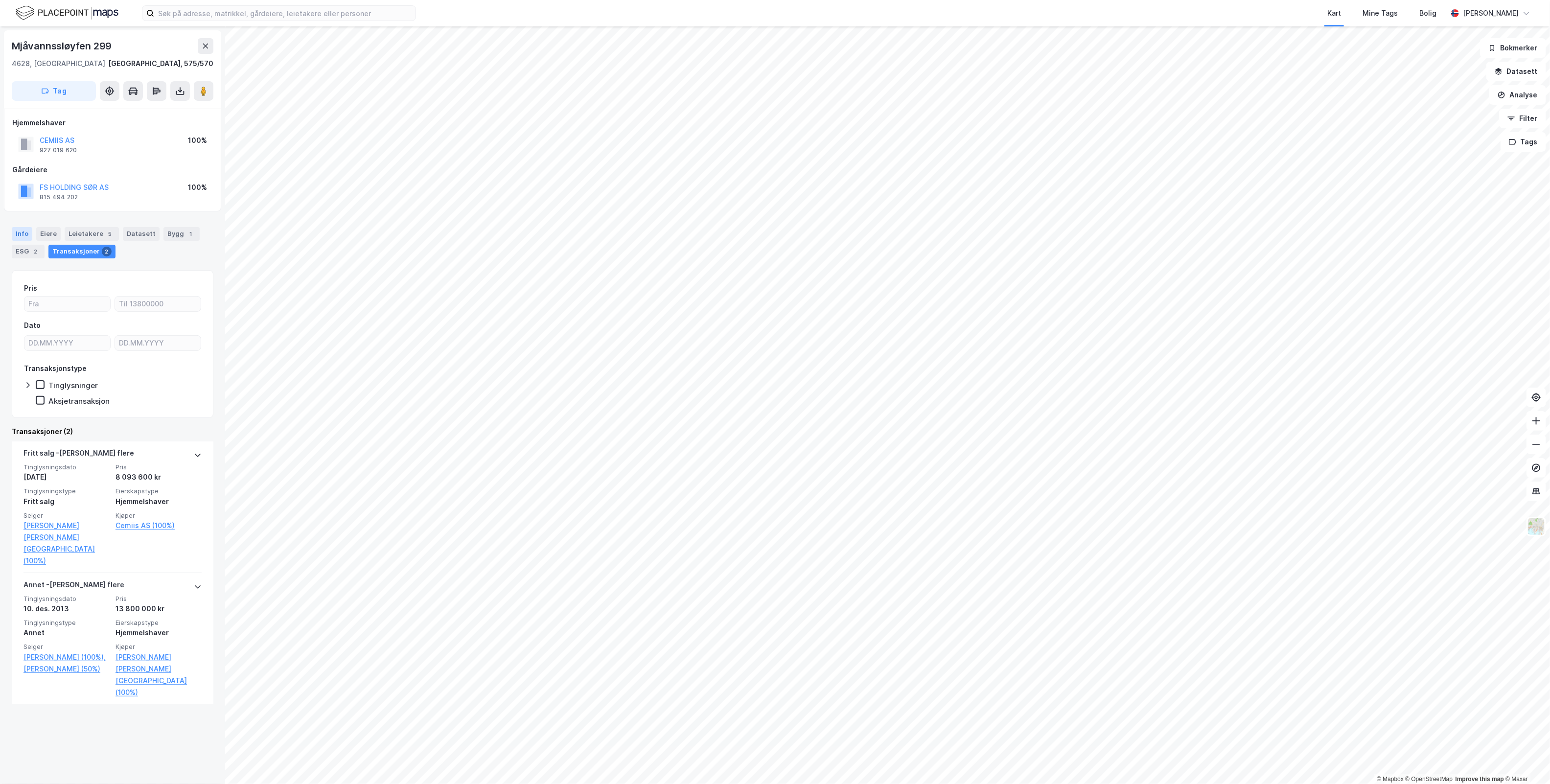
click at [24, 229] on div "Info" at bounding box center [23, 234] width 21 height 14
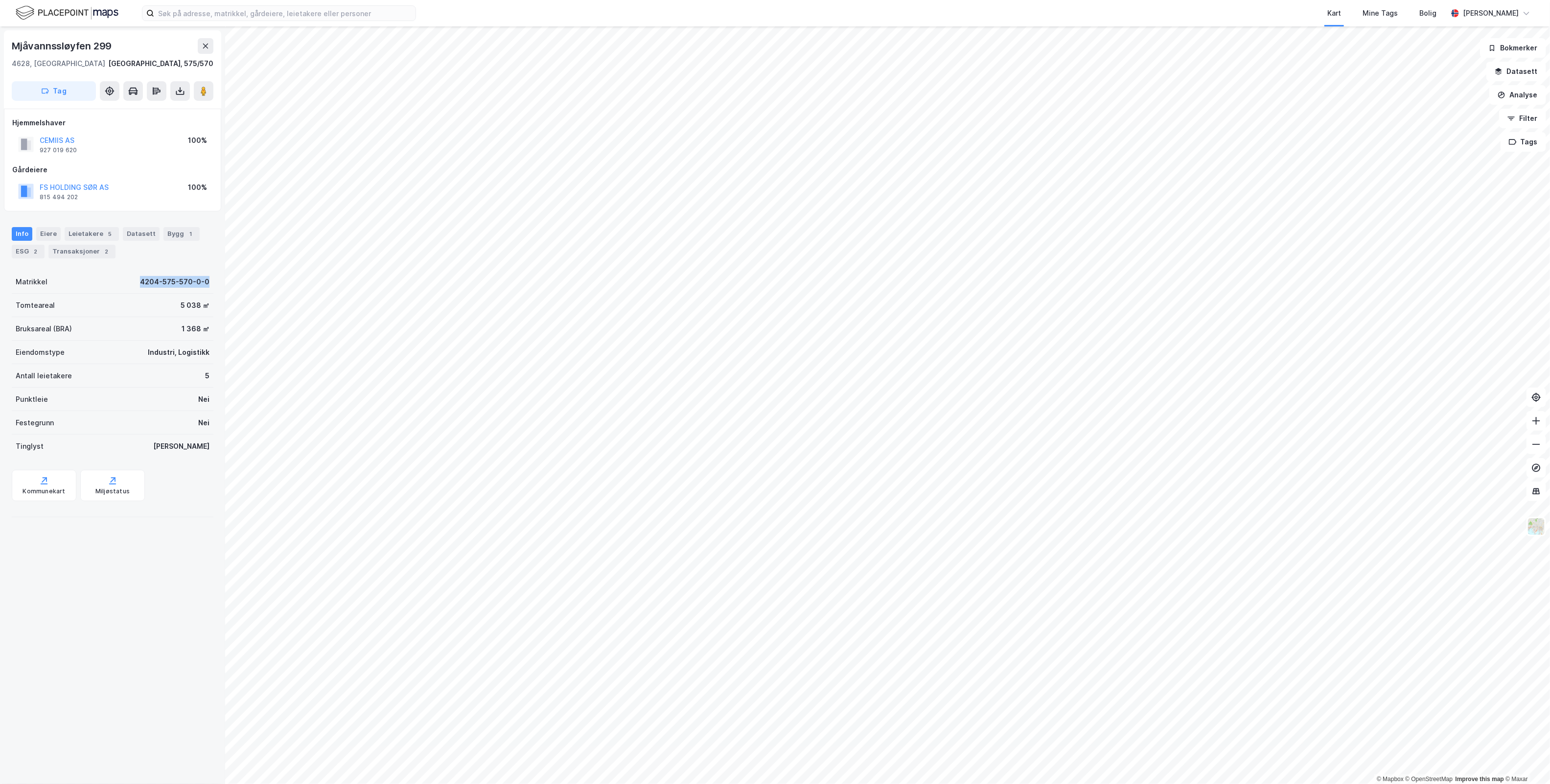
drag, startPoint x: 207, startPoint y: 284, endPoint x: 133, endPoint y: 282, distance: 74.0
click at [133, 282] on div "Mjåvannssløyfen 299 4628, [GEOGRAPHIC_DATA], [GEOGRAPHIC_DATA] [GEOGRAPHIC_DATA…" at bounding box center [113, 405] width 225 height 757
copy div "4204-575-570-0-0"
click at [312, 16] on input at bounding box center [285, 13] width 261 height 15
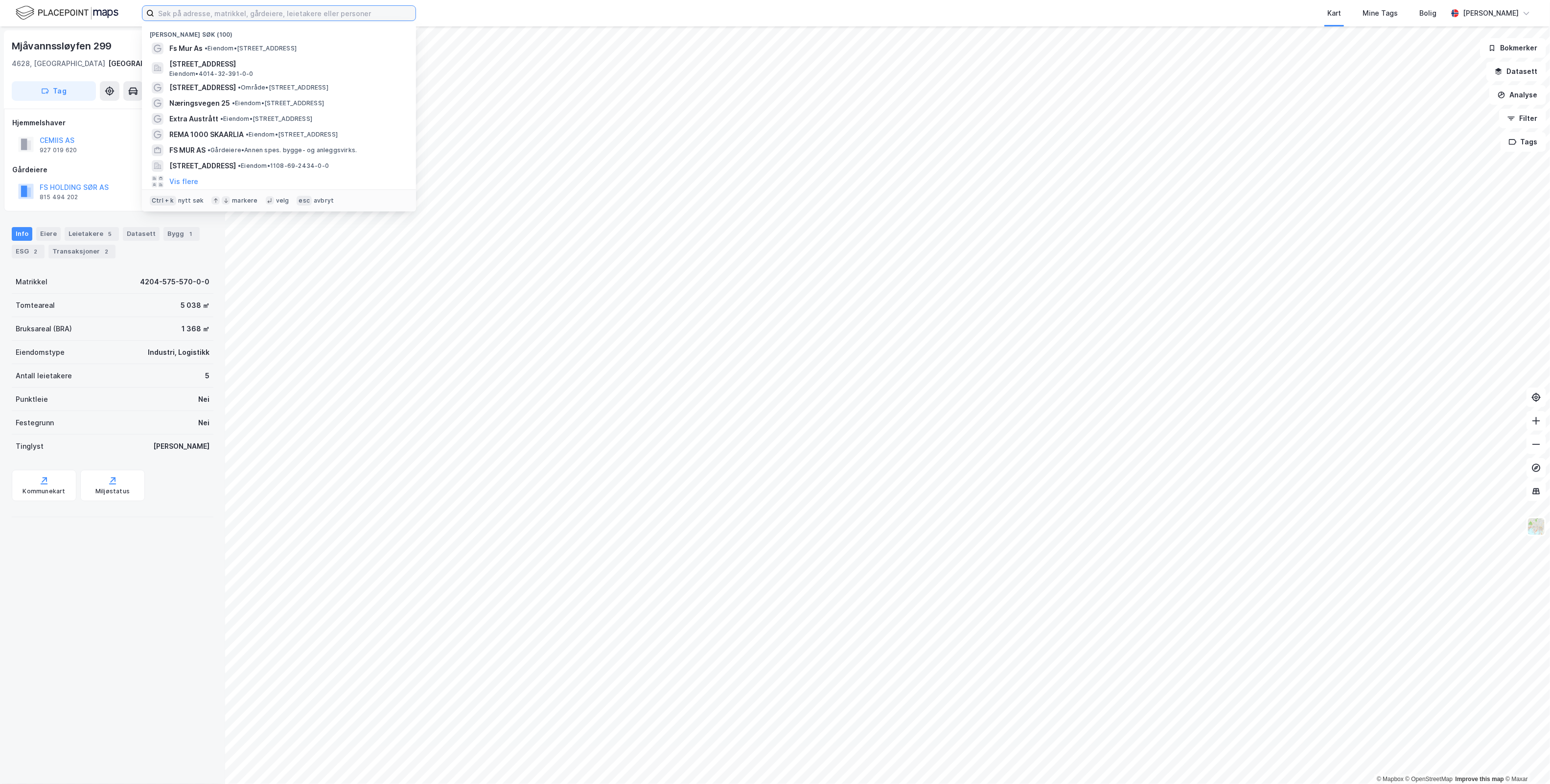
paste input "4204-575-570-0-0"
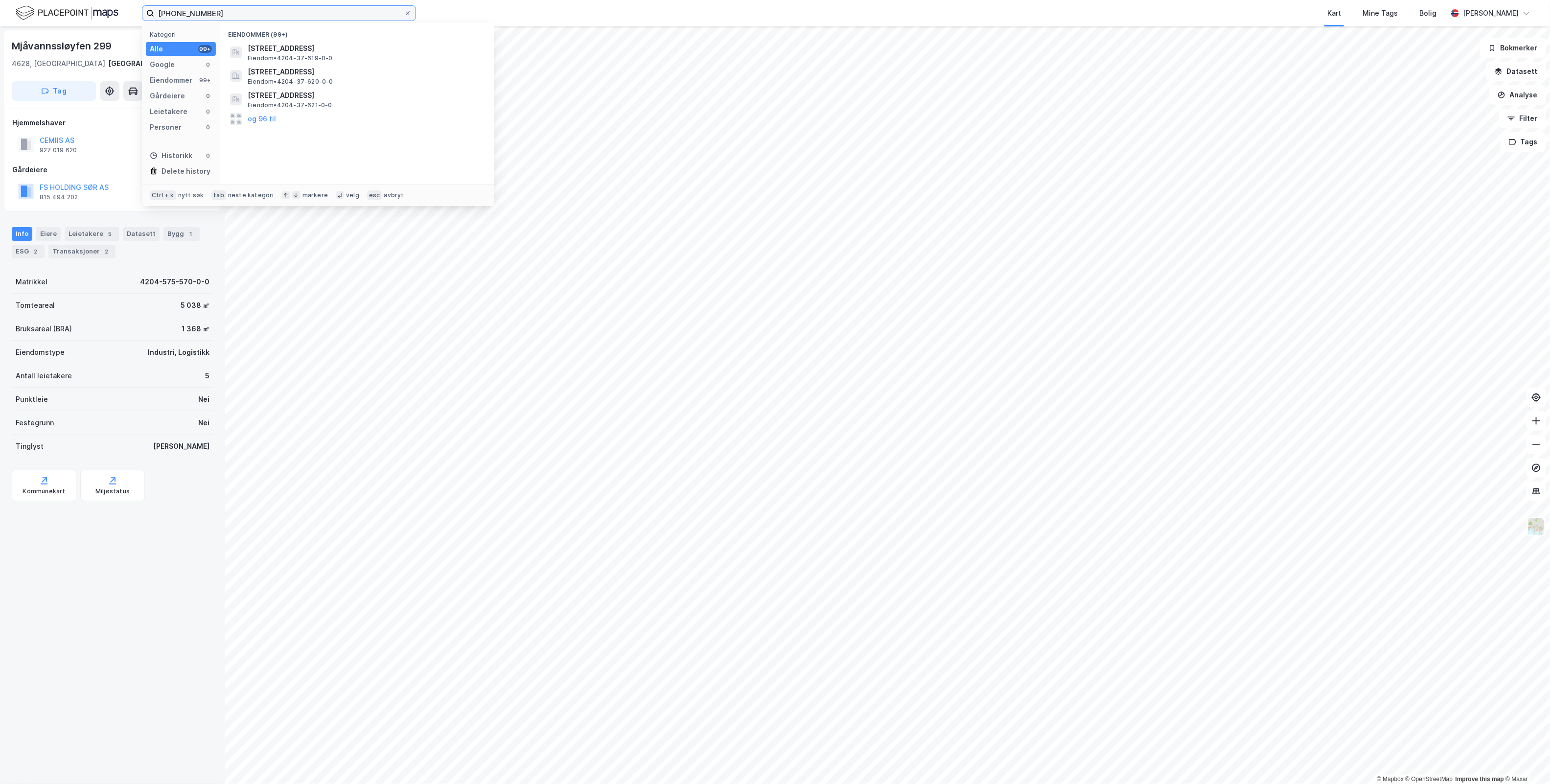
type input "[PHONE_NUMBER]"
click at [314, 47] on span "•" at bounding box center [315, 48] width 3 height 7
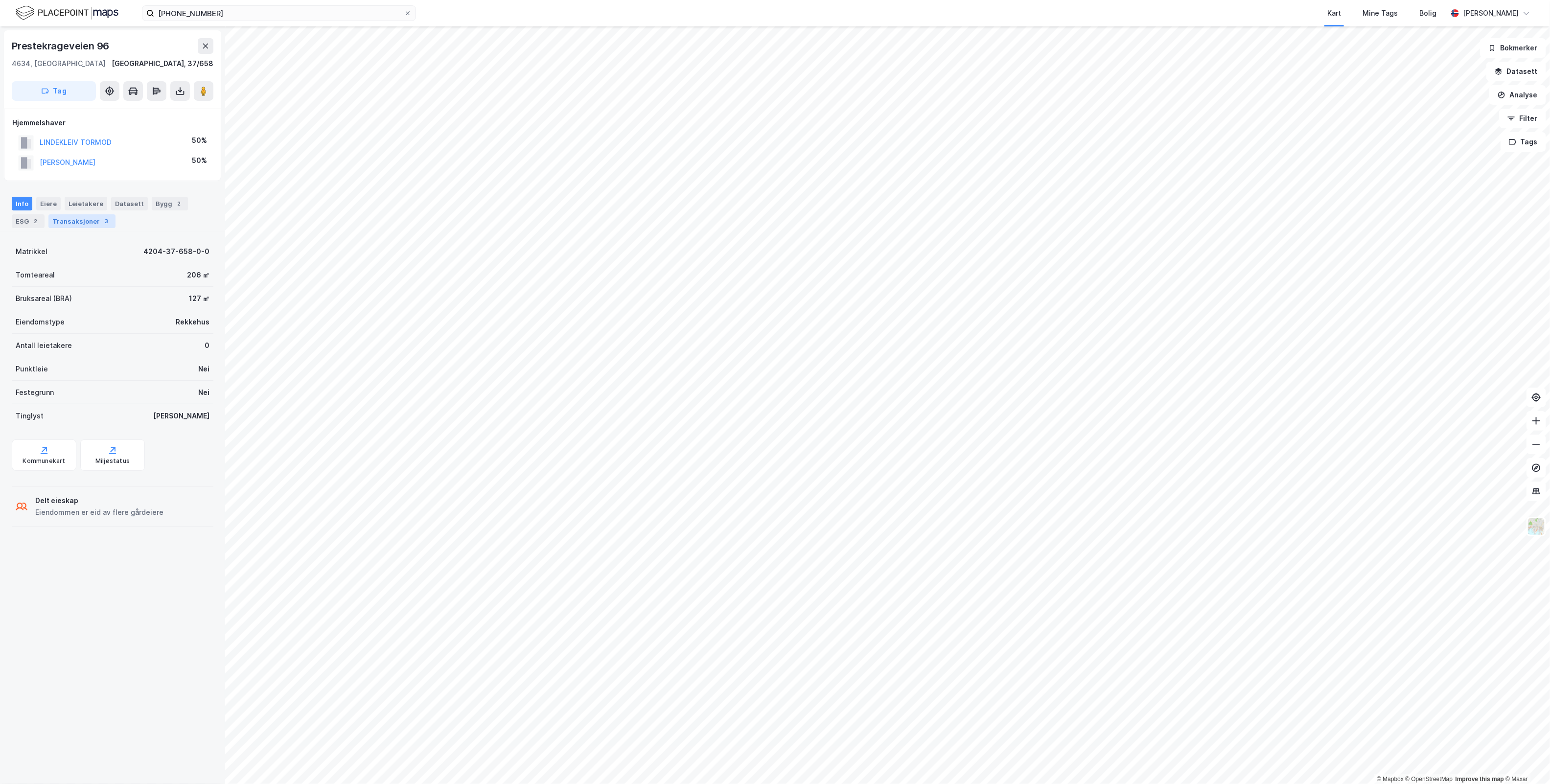
click at [102, 222] on div "3" at bounding box center [106, 221] width 10 height 10
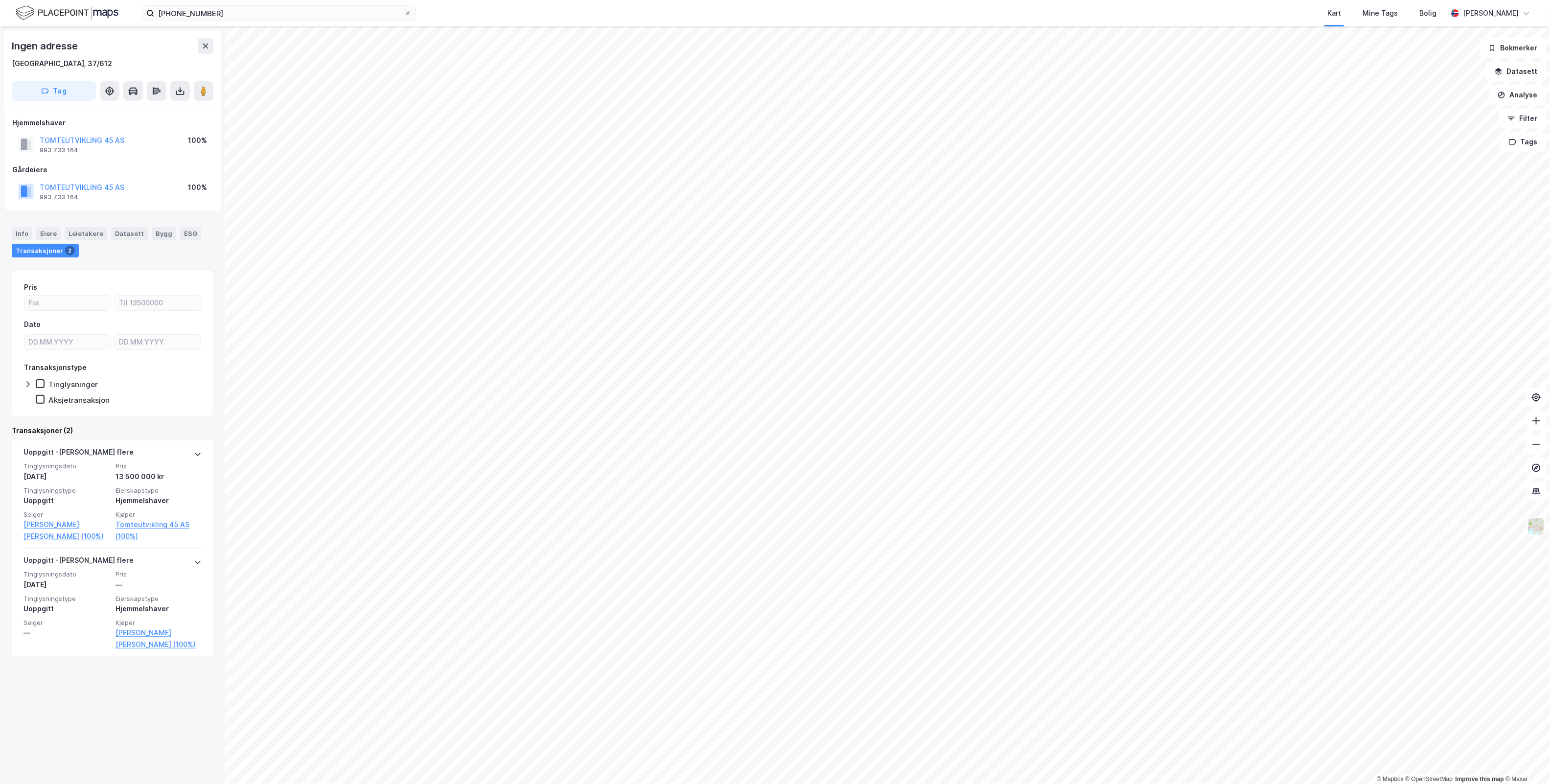
click at [140, 759] on div "Ingen adresse [GEOGRAPHIC_DATA], 37/612 Tag Hjemmelshaver TOMTEUTVIKLING 45 AS …" at bounding box center [113, 405] width 225 height 757
click at [0, 0] on button "TOMTEUTVIKLING 45 AS" at bounding box center [0, 0] width 0 height 0
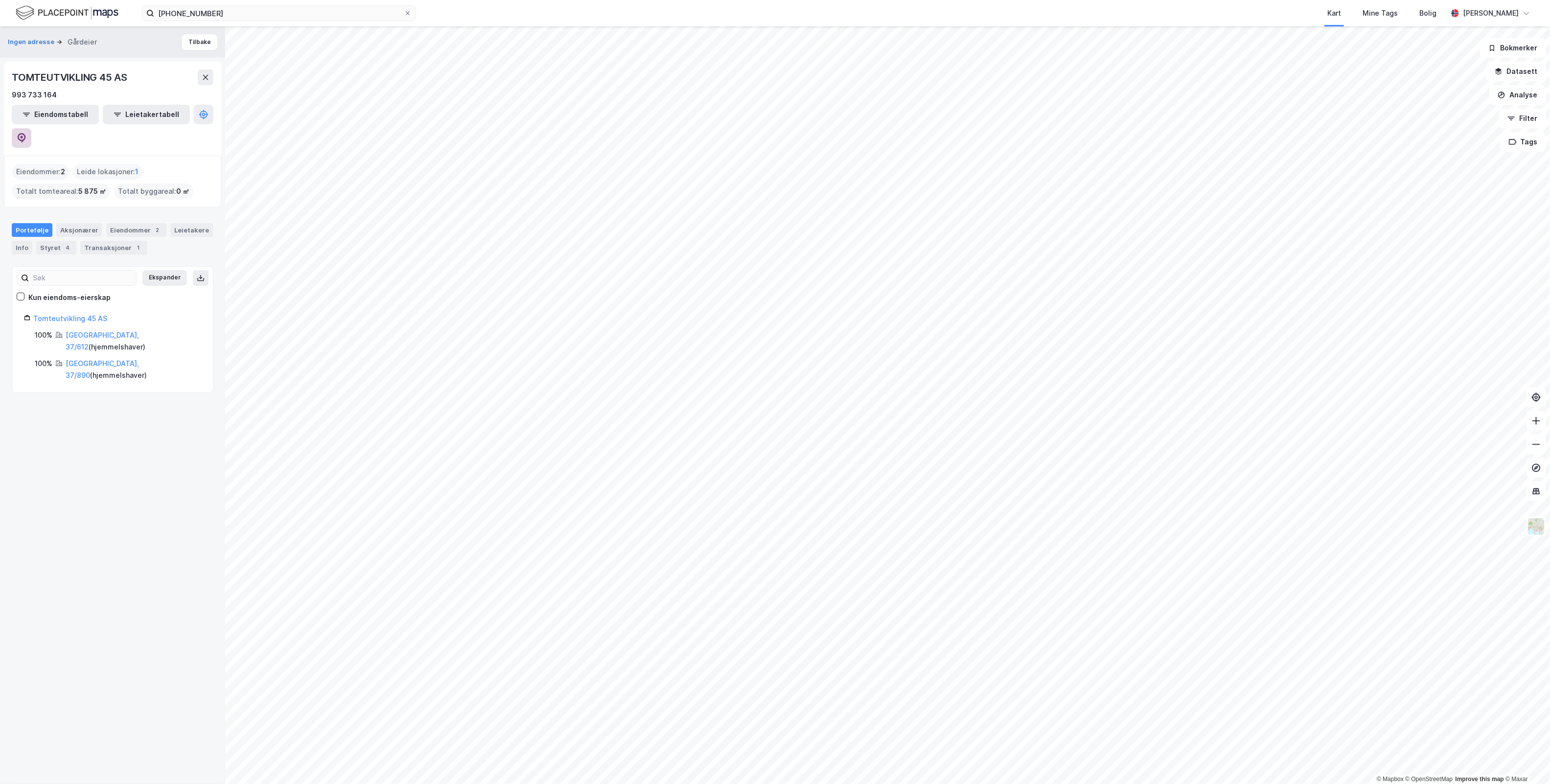
click at [31, 128] on button at bounding box center [22, 138] width 20 height 20
click at [115, 478] on div "Ingen adresse Gårdeier Tilbake TOMTEUTVIKLING 45 AS 993 733 164 Eiendomstabell …" at bounding box center [113, 405] width 225 height 757
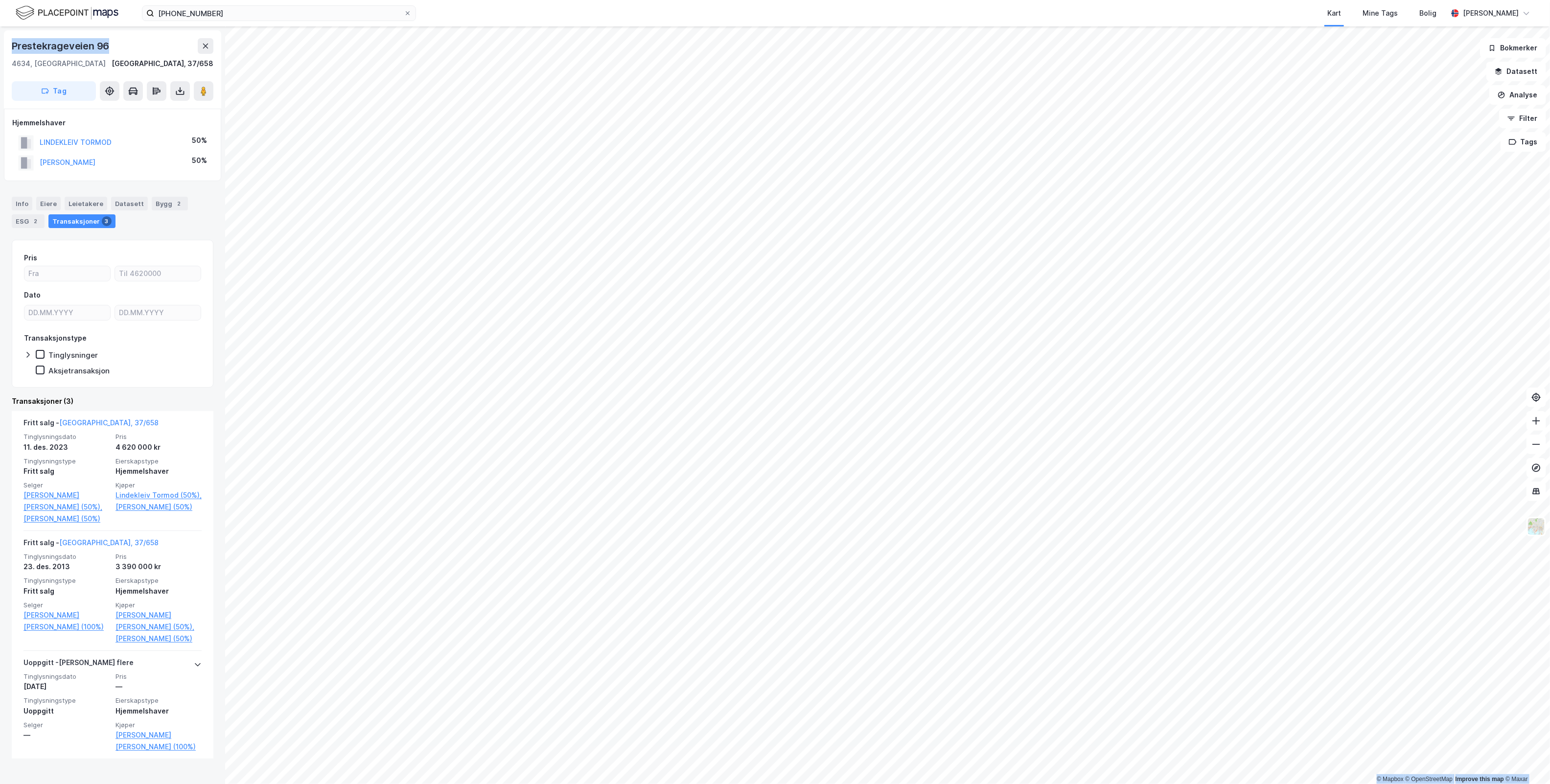
drag, startPoint x: 106, startPoint y: 52, endPoint x: -21, endPoint y: 47, distance: 127.1
click at [0, 47] on html "[PHONE_NUMBER] Kart Mine Tags [PERSON_NAME] [PERSON_NAME] © Mapbox © OpenStreet…" at bounding box center [775, 392] width 1550 height 784
copy div "© Mapbox © OpenStreetMap Improve this map © Maxar Prestekrageveien 96"
click at [170, 230] on div "Info [PERSON_NAME] Datasett Bygg 2 ESG 2 Transaksjoner 3" at bounding box center [113, 209] width 225 height 47
drag, startPoint x: 92, startPoint y: 48, endPoint x: 6, endPoint y: 36, distance: 86.8
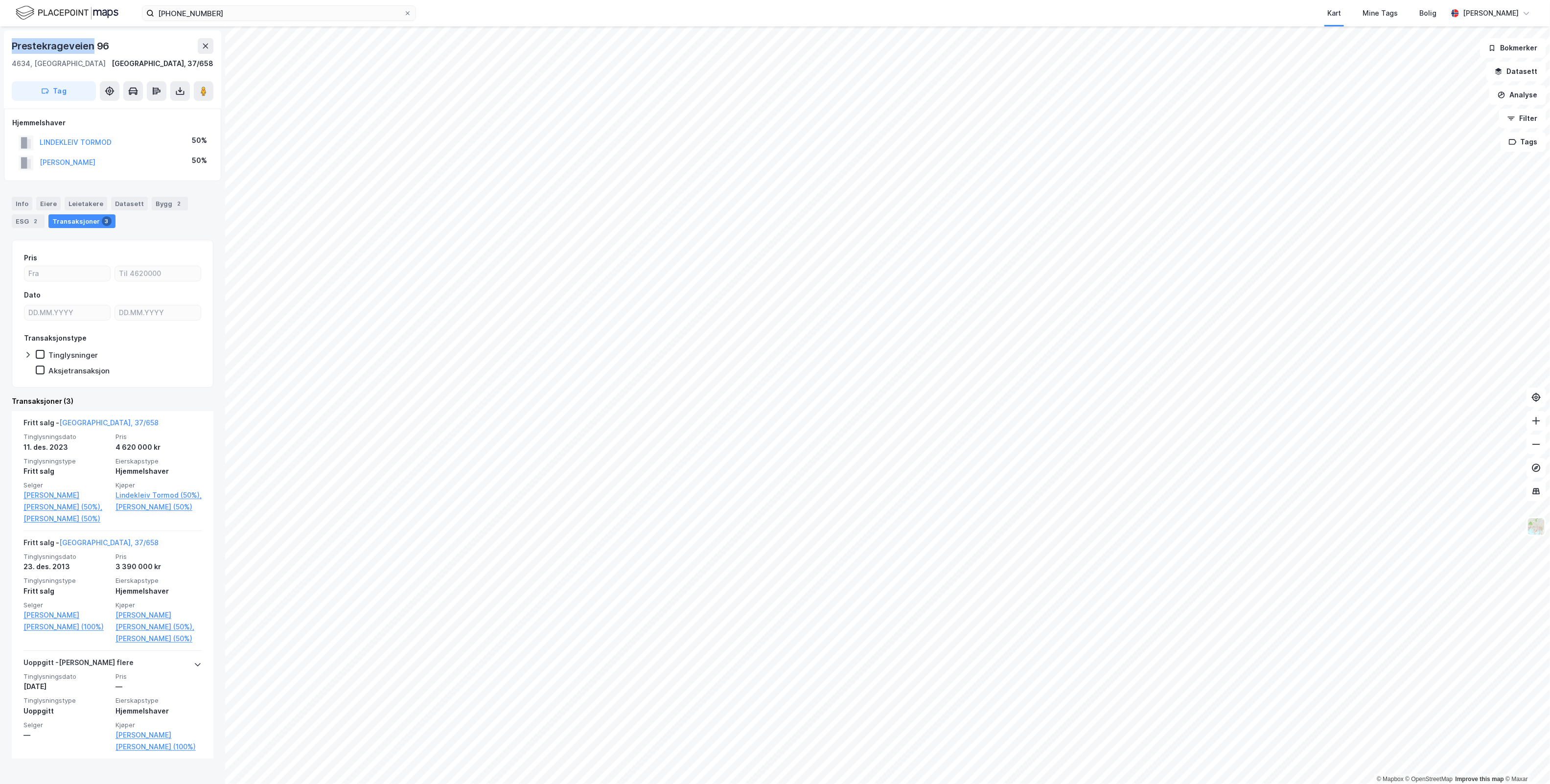
click at [6, 36] on div "[STREET_ADDRESS]" at bounding box center [113, 69] width 217 height 78
copy div "Prestekrageveien"
